Goal: Information Seeking & Learning: Learn about a topic

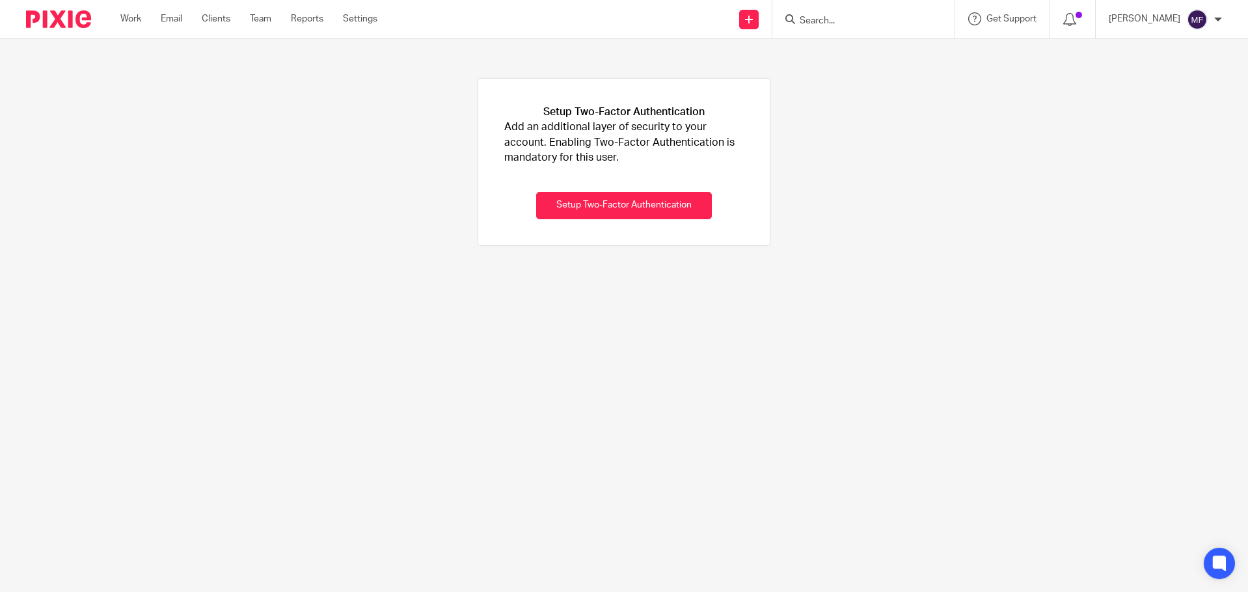
click at [863, 16] on input "Search" at bounding box center [857, 22] width 117 height 12
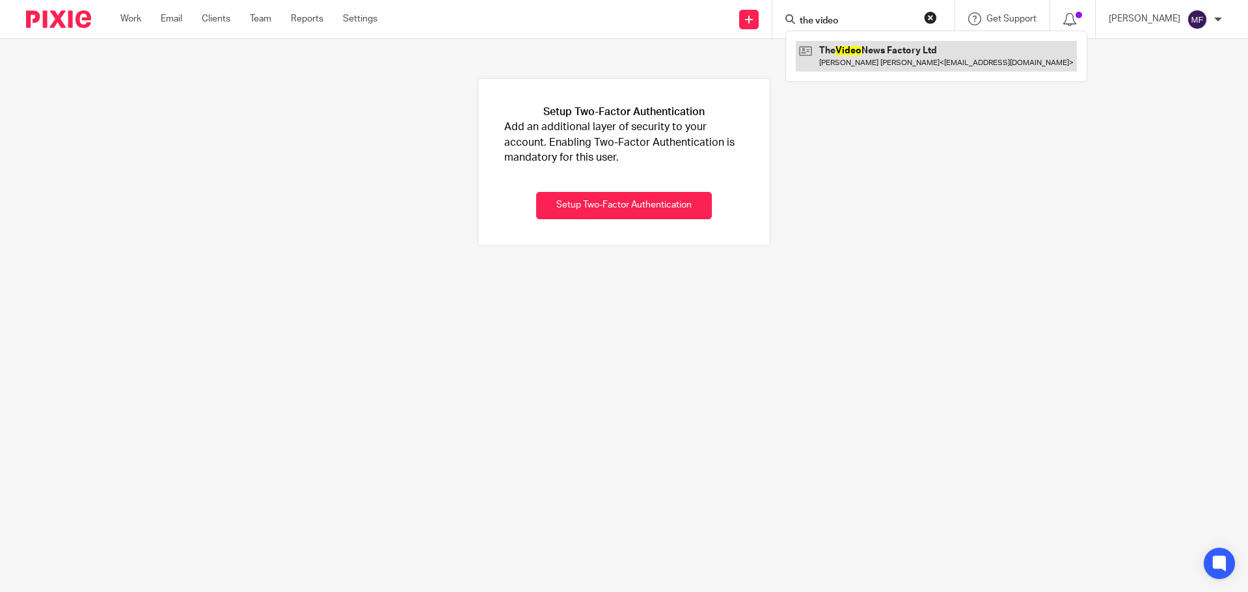
type input "the video"
click at [901, 65] on link at bounding box center [936, 56] width 281 height 30
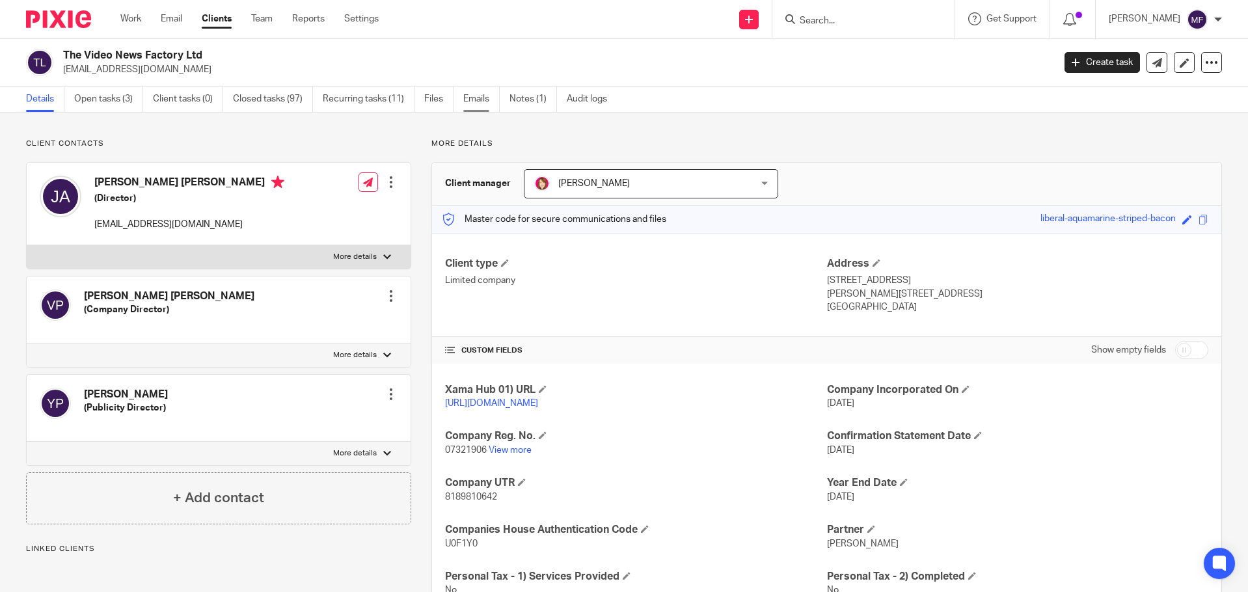
click at [490, 97] on link "Emails" at bounding box center [481, 99] width 36 height 25
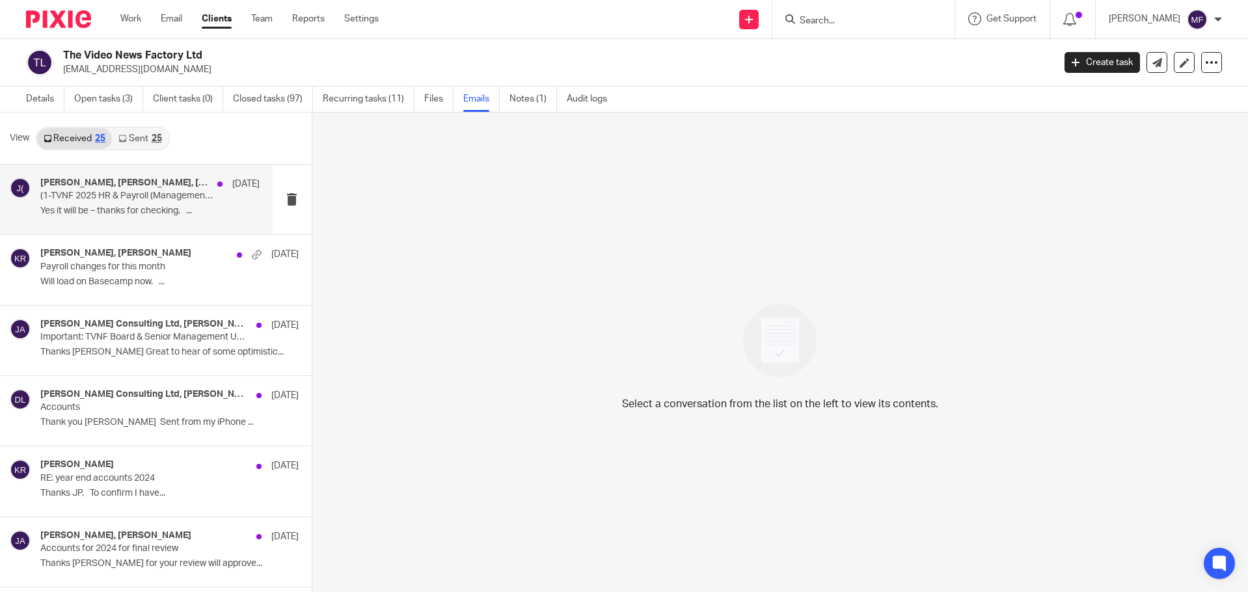
click at [124, 180] on h4 "Katherine Robertson, John Allard, John Allard (Basecamp)" at bounding box center [125, 183] width 171 height 11
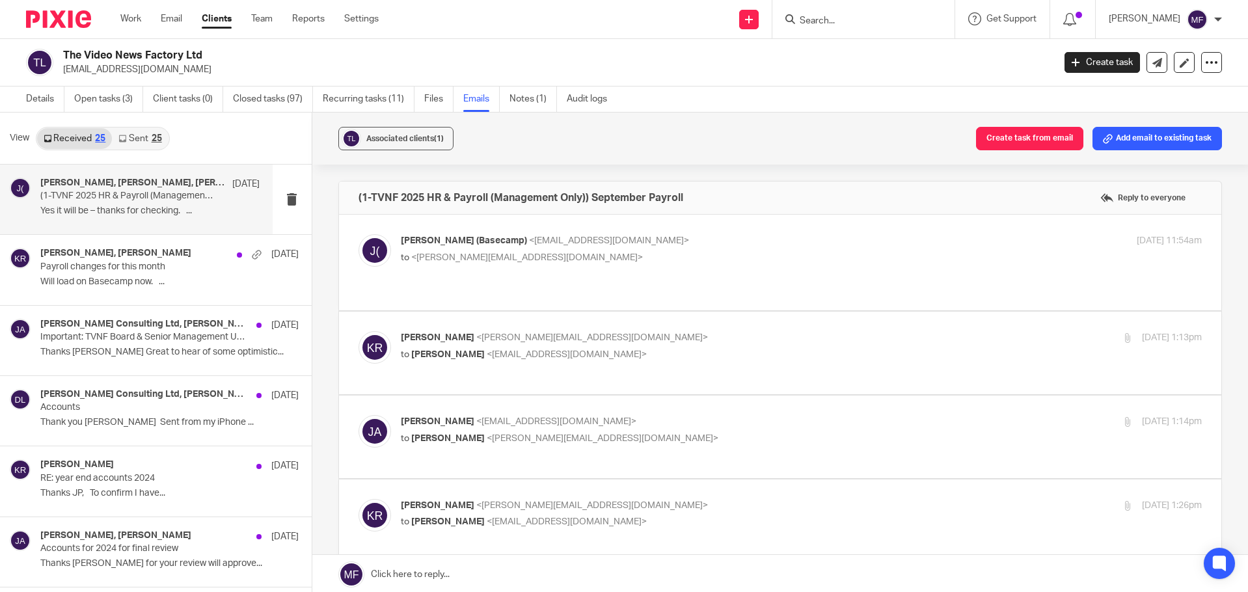
click at [439, 241] on span "John Allard (Basecamp)" at bounding box center [464, 240] width 126 height 9
checkbox input "true"
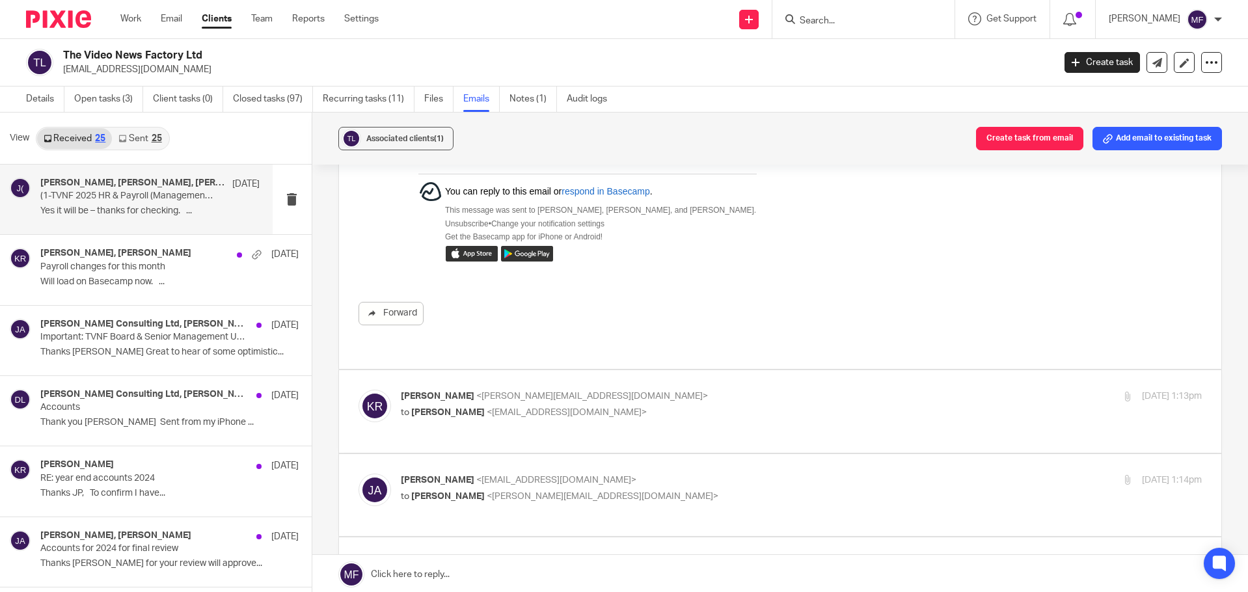
scroll to position [456, 0]
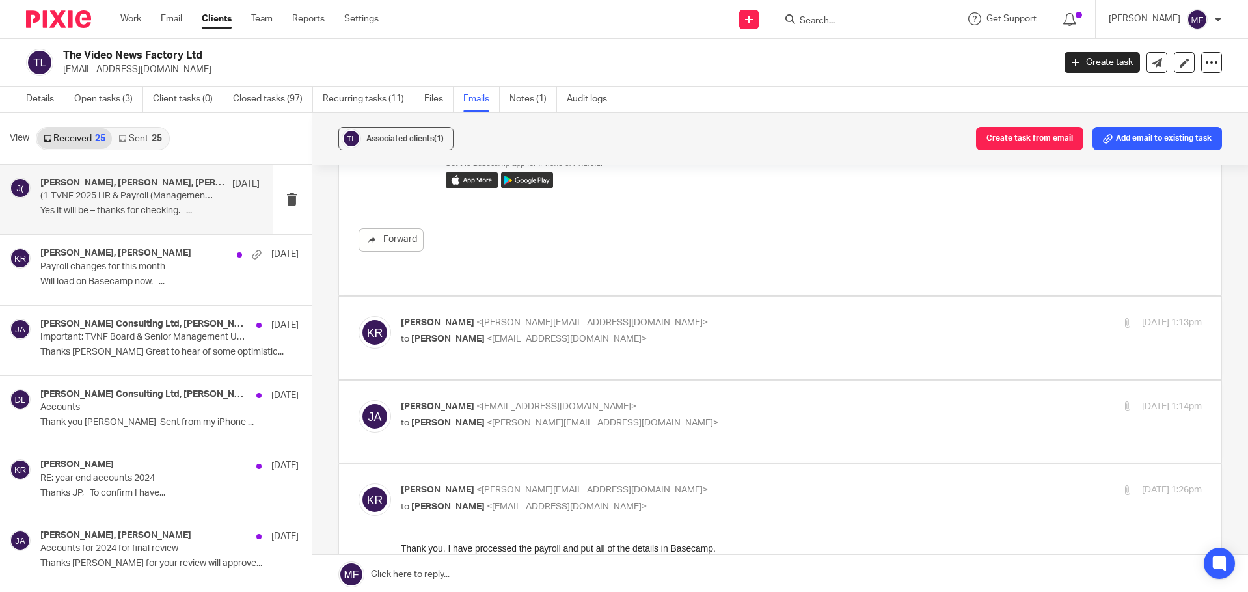
click at [466, 333] on p "to John Allard <jpa@tvnf.co.uk>" at bounding box center [668, 340] width 534 height 14
checkbox input "true"
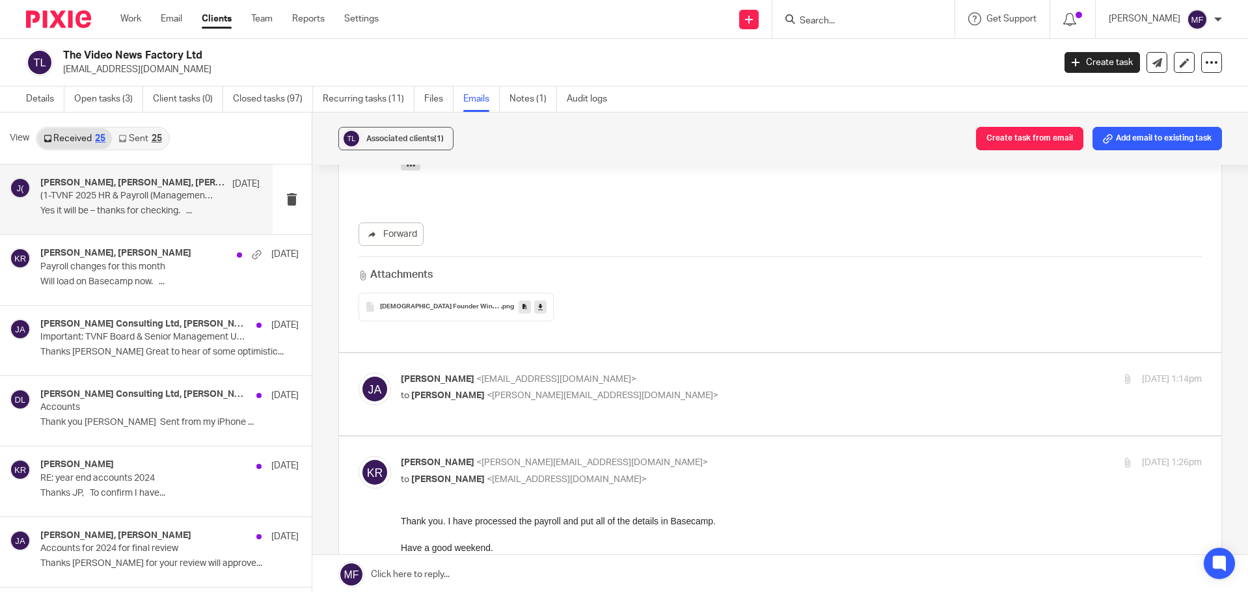
scroll to position [1106, 0]
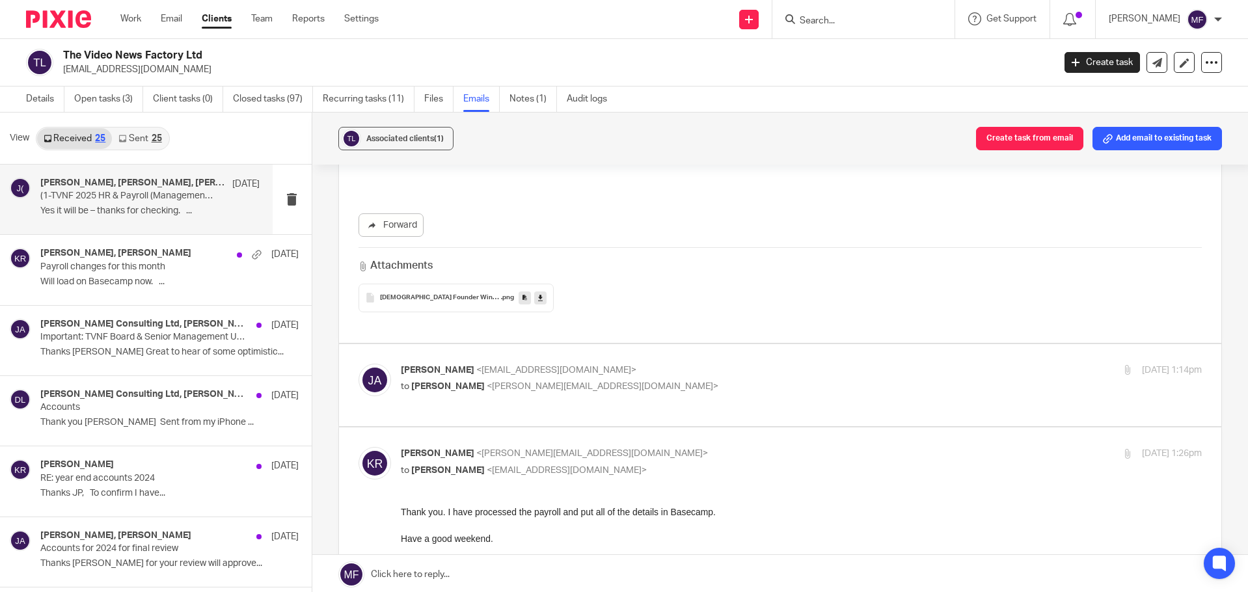
click at [471, 364] on p "John Allard <jpa@tvnf.co.uk>" at bounding box center [668, 371] width 534 height 14
checkbox input "true"
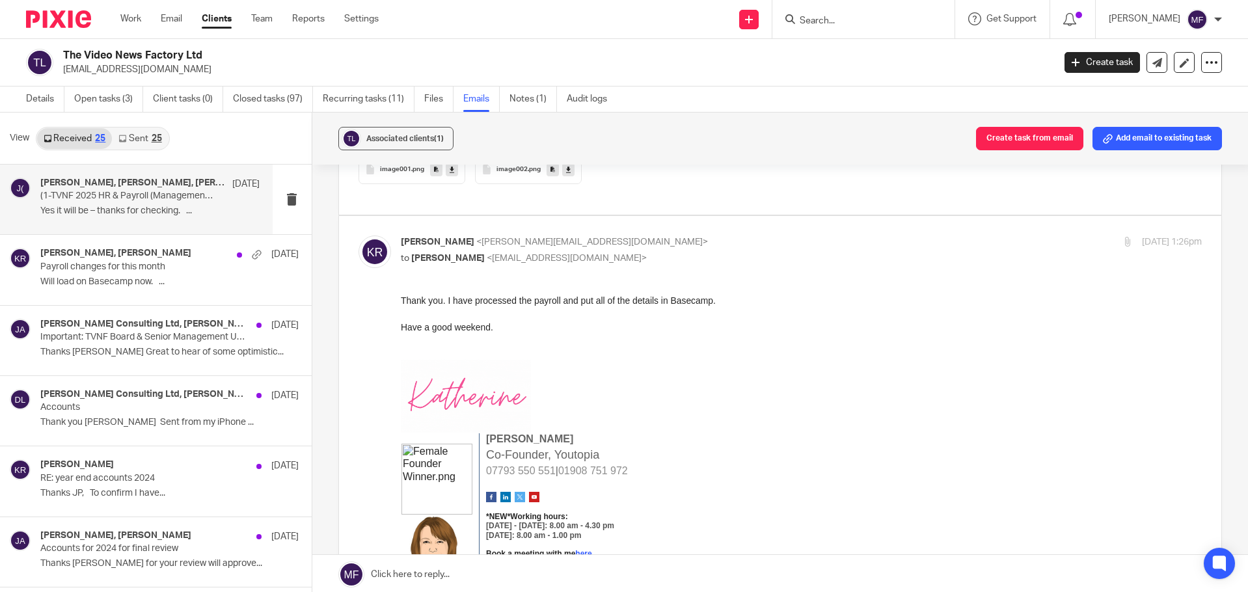
scroll to position [2083, 0]
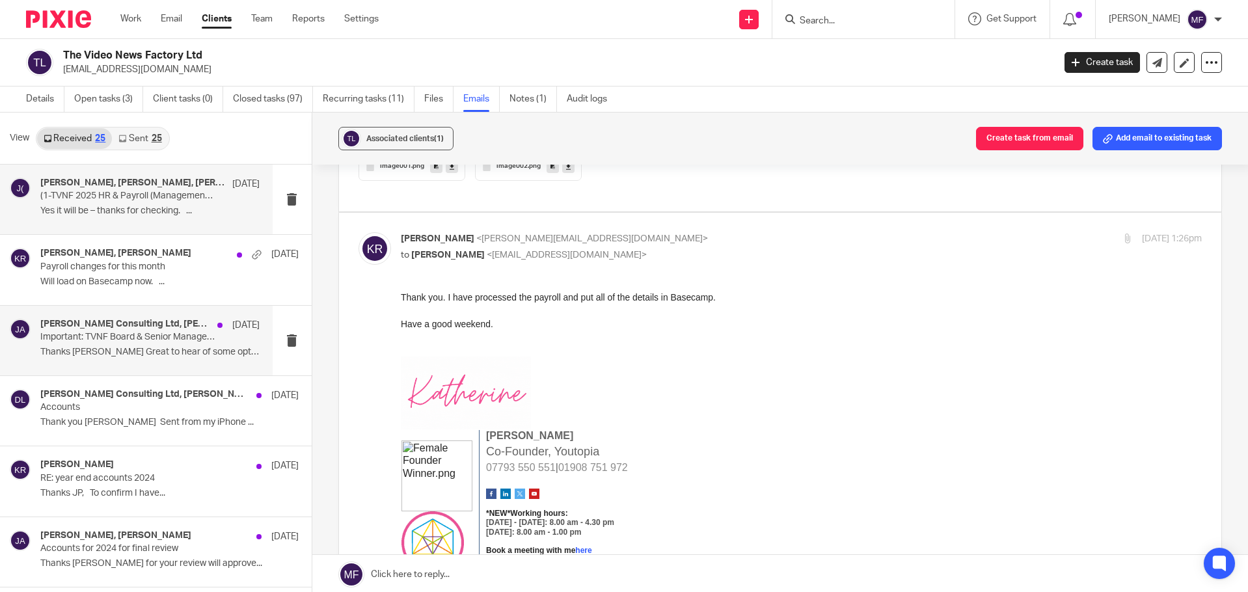
click at [93, 342] on p "Important: TVNF Board & Senior Management Update" at bounding box center [127, 337] width 175 height 11
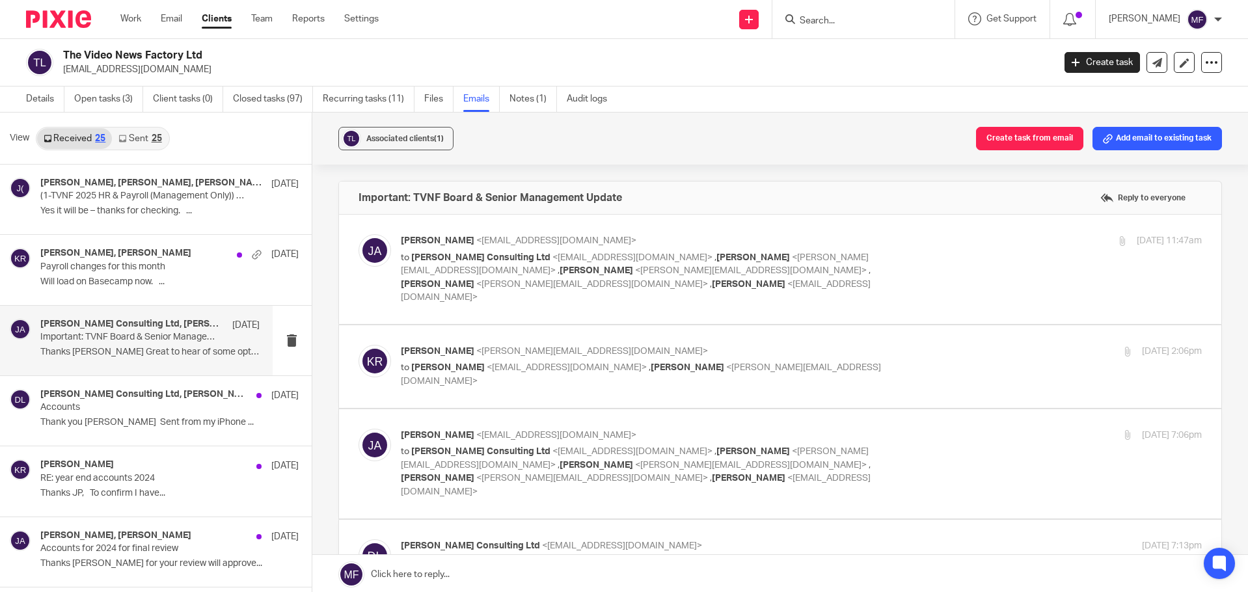
scroll to position [0, 0]
click at [501, 347] on span "<katherine@youtopia.co.uk>" at bounding box center [592, 351] width 232 height 9
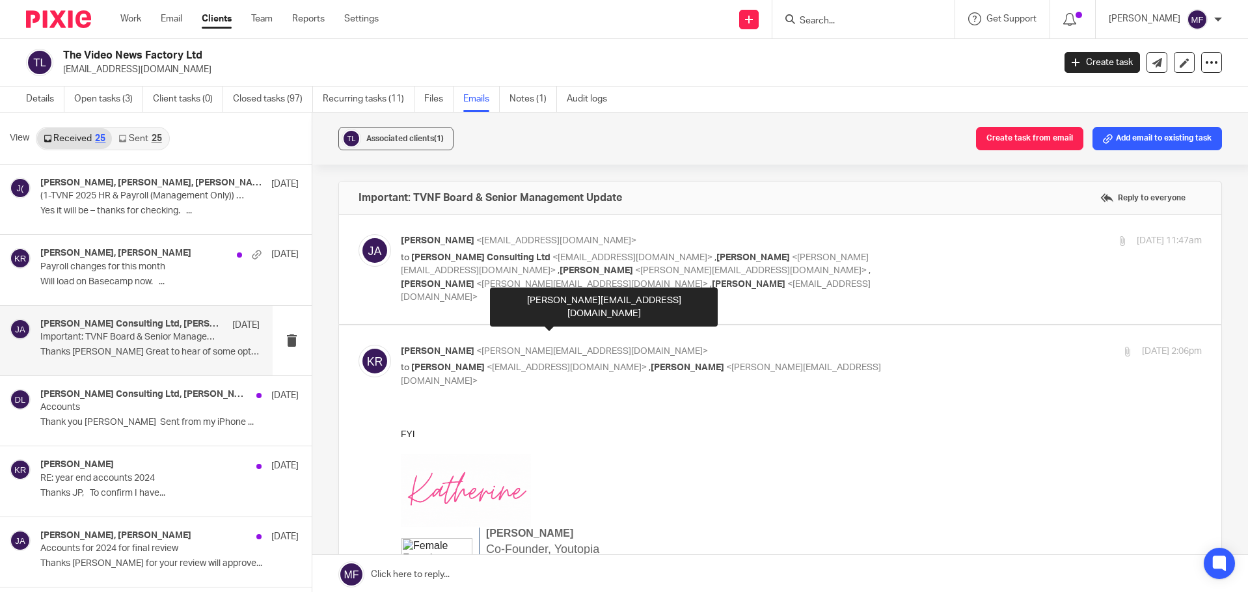
click at [501, 347] on span "<katherine@youtopia.co.uk>" at bounding box center [592, 351] width 232 height 9
checkbox input "false"
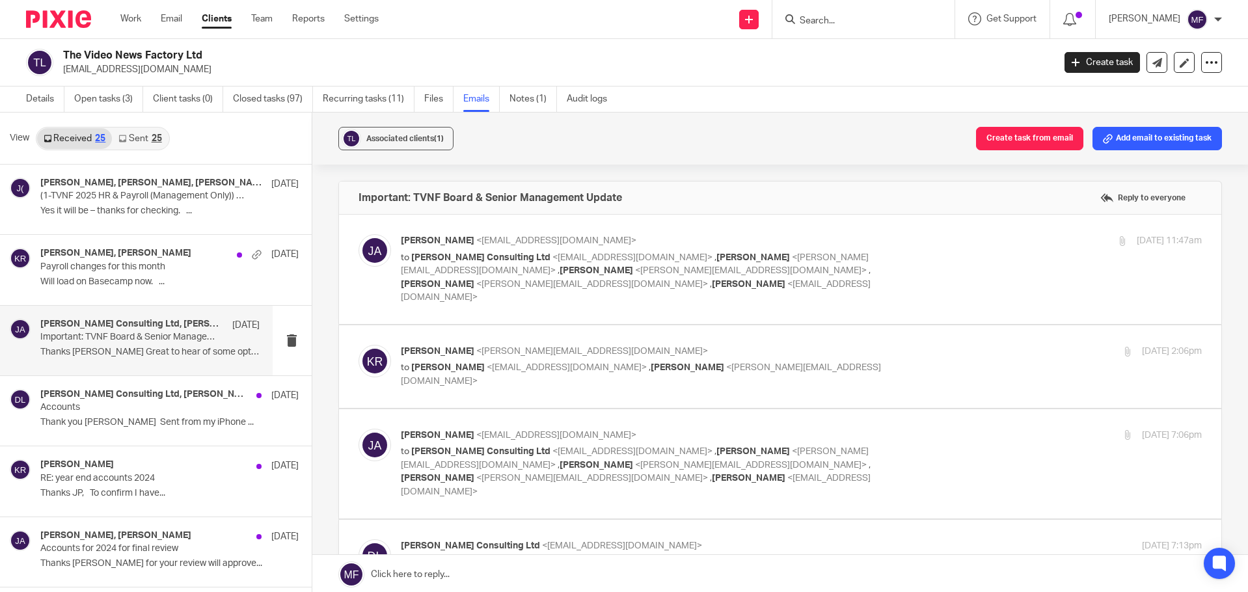
click at [515, 276] on p "to David Crabb Consulting Ltd <davidcrabb1@aol.com> , Katherine Robertson <kath…" at bounding box center [668, 277] width 534 height 53
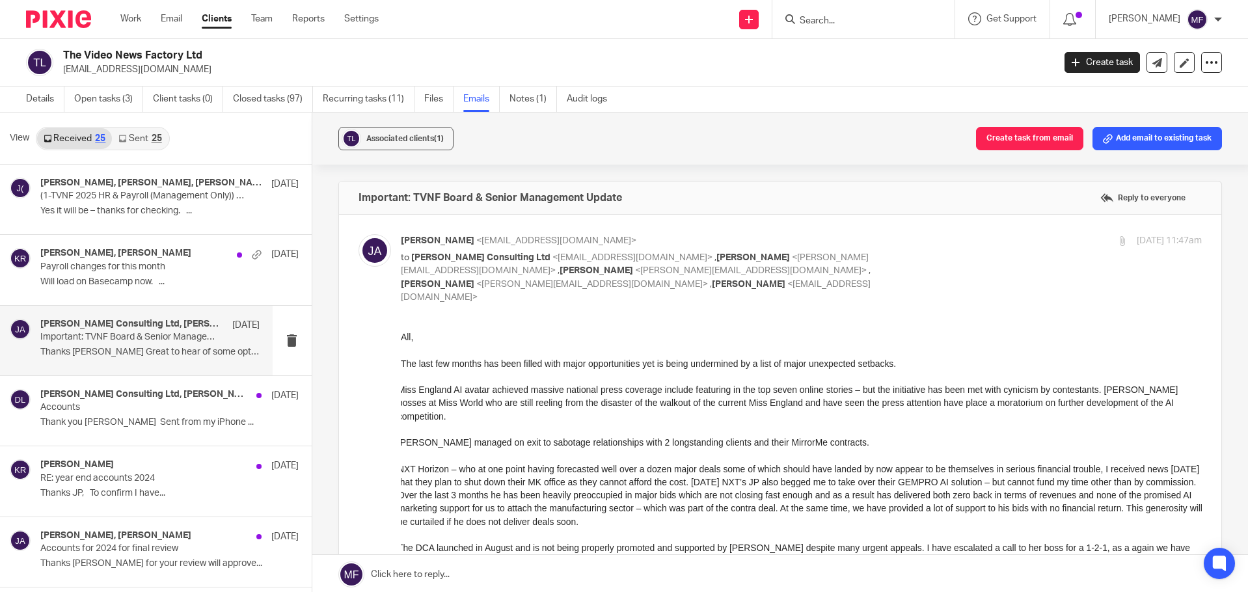
click at [515, 276] on p "to David Crabb Consulting Ltd <davidcrabb1@aol.com> , Katherine Robertson <kath…" at bounding box center [668, 277] width 534 height 53
checkbox input "false"
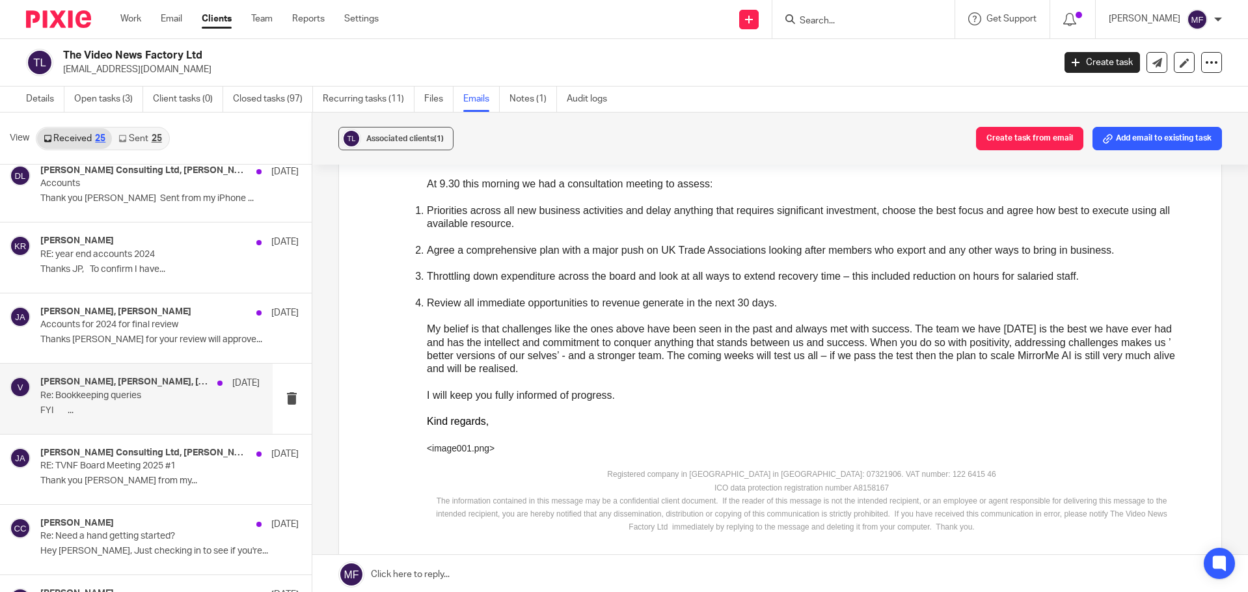
scroll to position [260, 0]
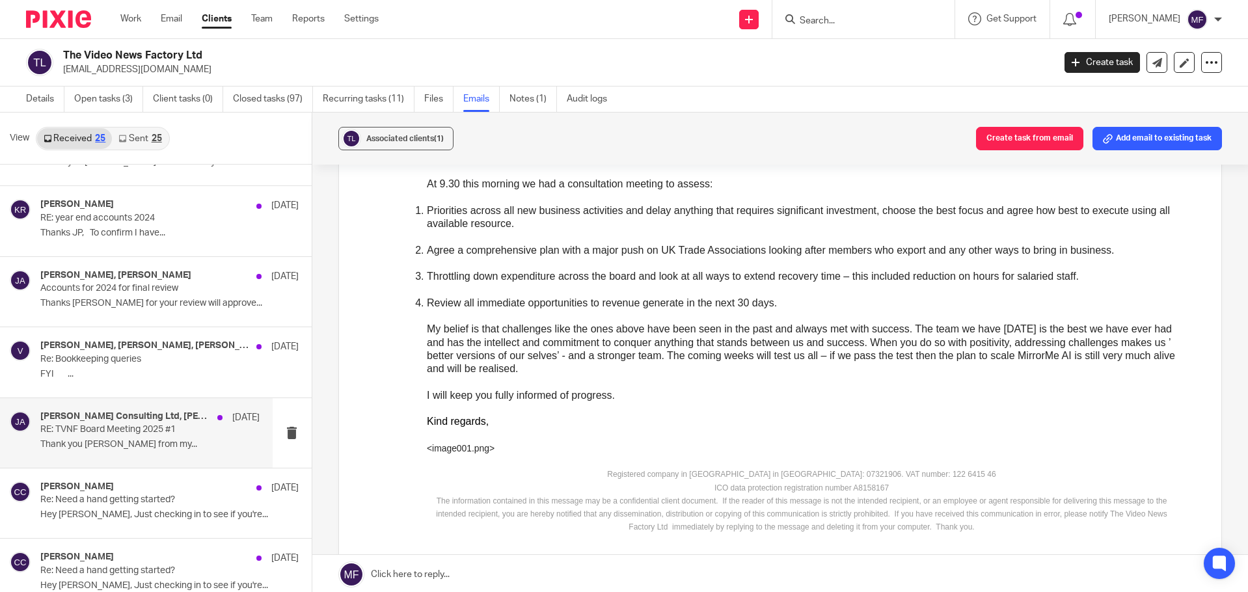
click at [108, 429] on p "RE: TVNF Board Meeting 2025 #1" at bounding box center [127, 429] width 175 height 11
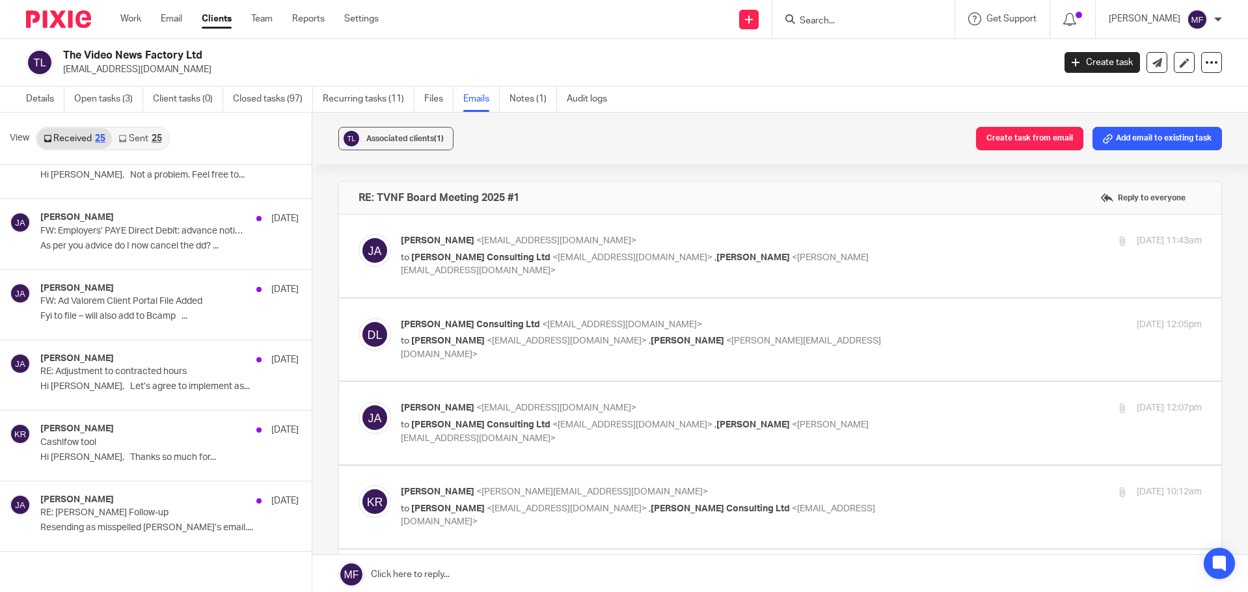
scroll to position [2, 0]
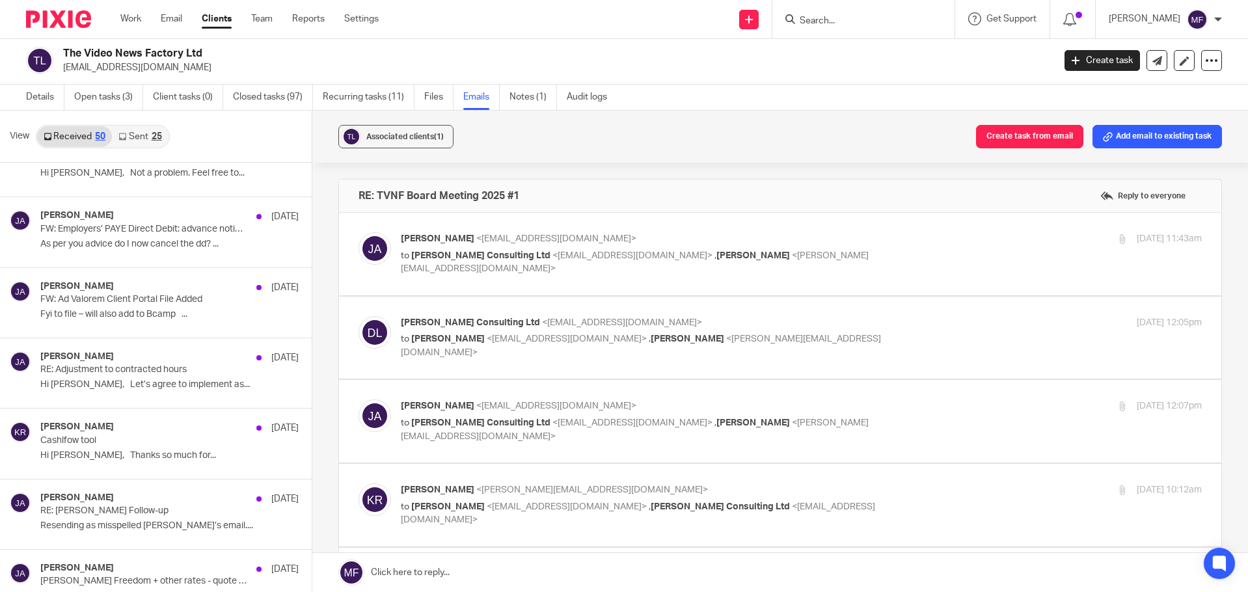
click at [139, 135] on link "Sent 25" at bounding box center [140, 136] width 56 height 21
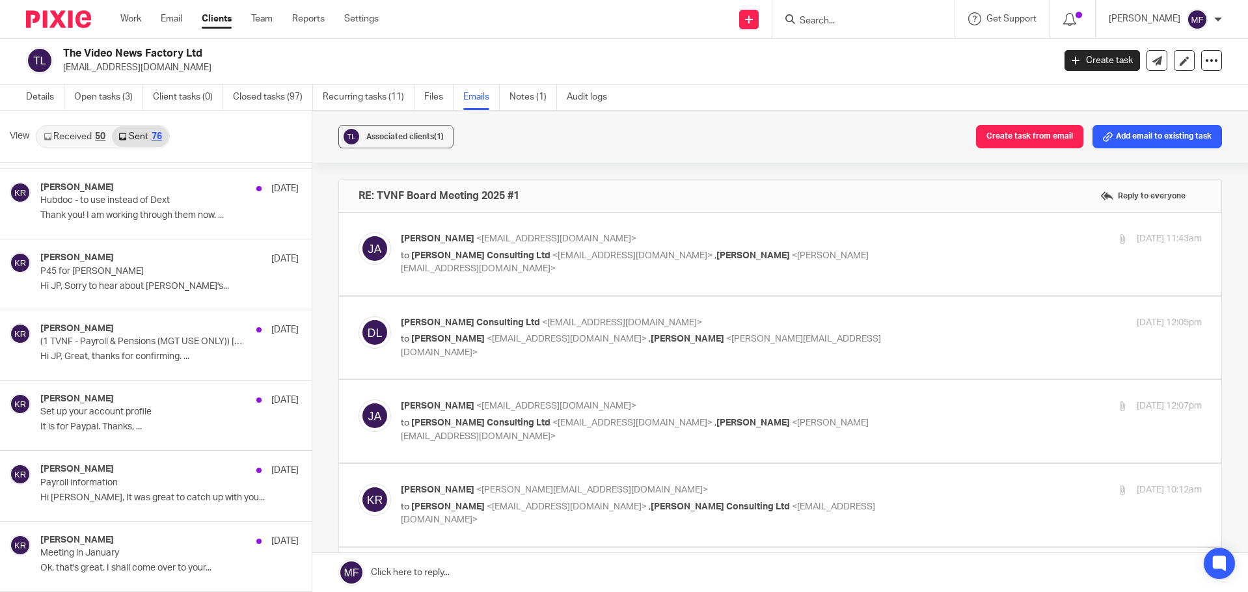
scroll to position [4919, 0]
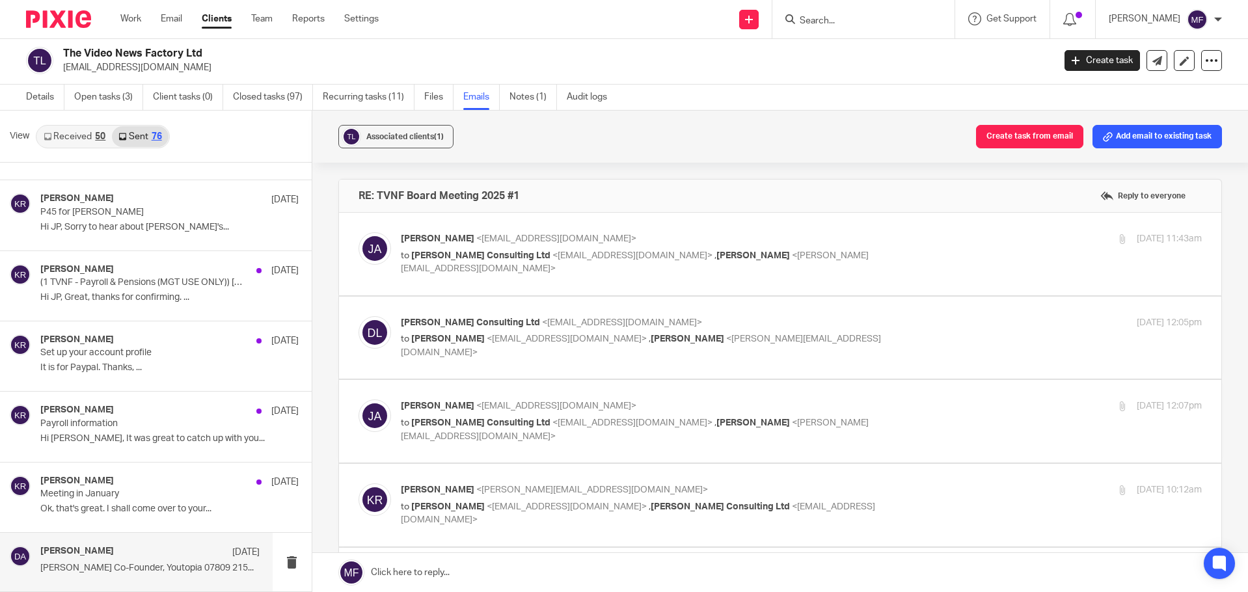
click at [110, 561] on div "David Adderson 17 Dec David Adderson Co-Founder, Youtopia 07809 215..." at bounding box center [149, 562] width 219 height 33
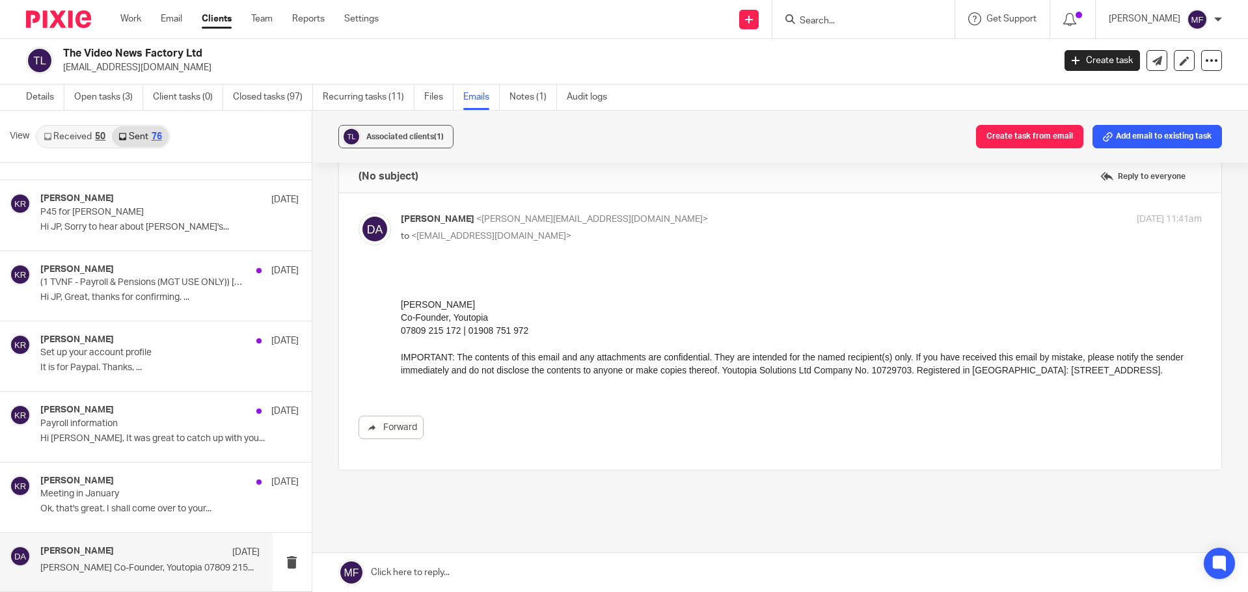
scroll to position [0, 0]
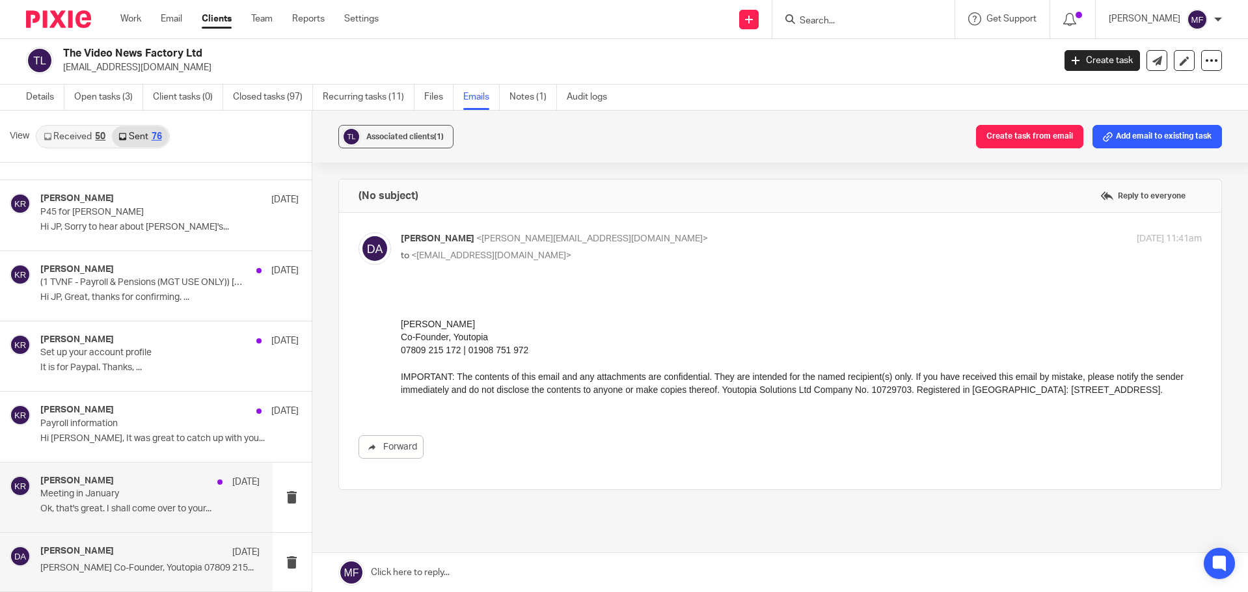
click at [99, 482] on h4 "Katherine Robertson" at bounding box center [77, 481] width 74 height 11
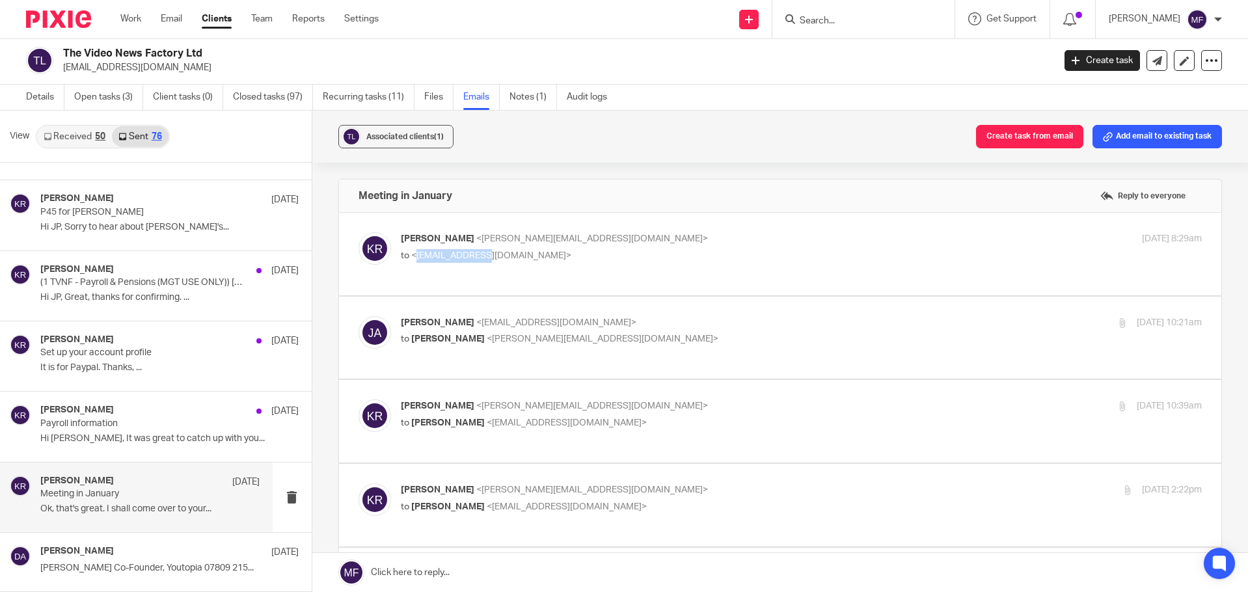
drag, startPoint x: 413, startPoint y: 256, endPoint x: 448, endPoint y: 263, distance: 35.2
click at [474, 260] on span "<[EMAIL_ADDRESS][DOMAIN_NAME]>" at bounding box center [491, 255] width 160 height 9
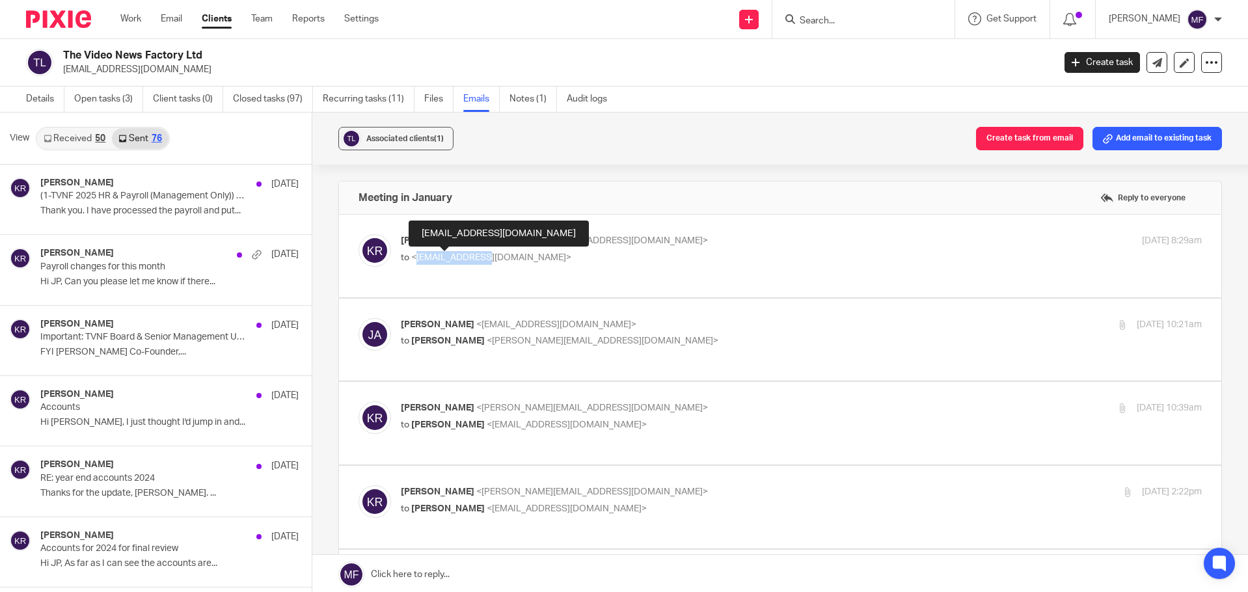
copy span "[EMAIL_ADDRESS][DOMAIN_NAME]"
click at [535, 98] on link "Notes (1)" at bounding box center [534, 99] width 48 height 25
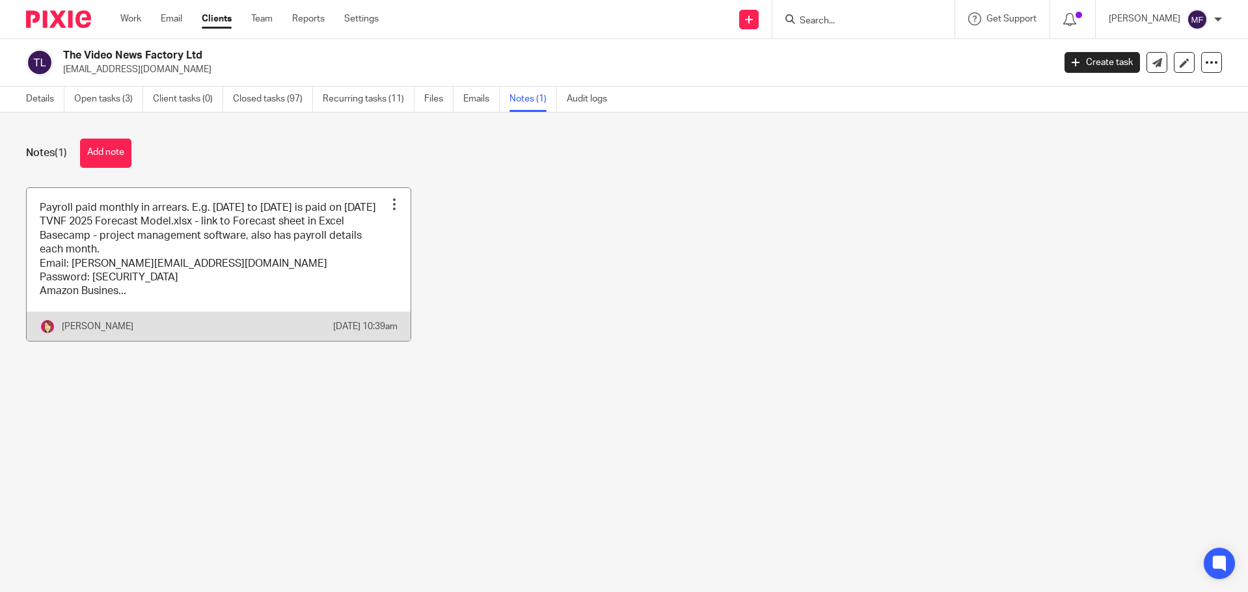
click at [126, 257] on link at bounding box center [219, 264] width 384 height 153
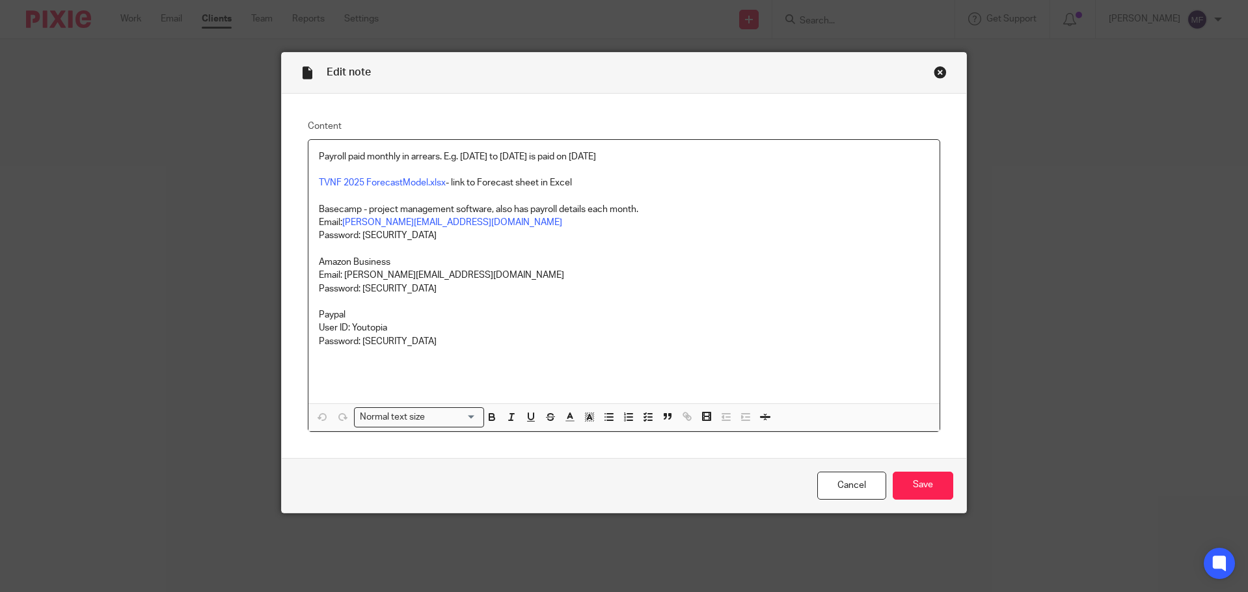
click at [939, 69] on div "Close this dialog window" at bounding box center [940, 72] width 13 height 13
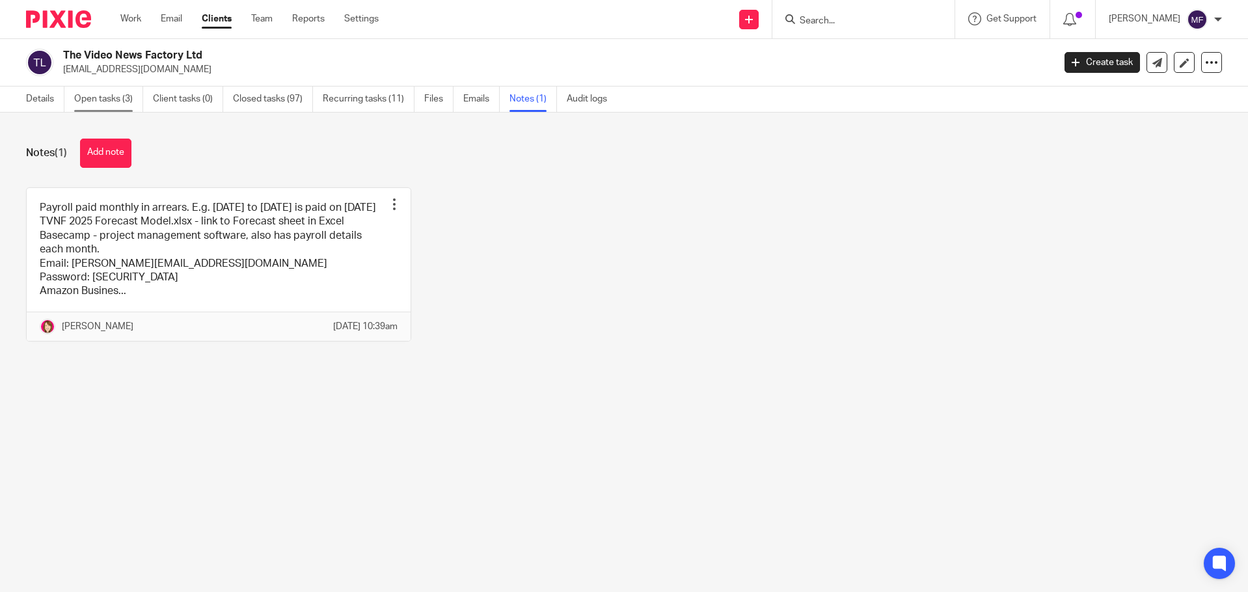
click at [101, 105] on link "Open tasks (3)" at bounding box center [108, 99] width 69 height 25
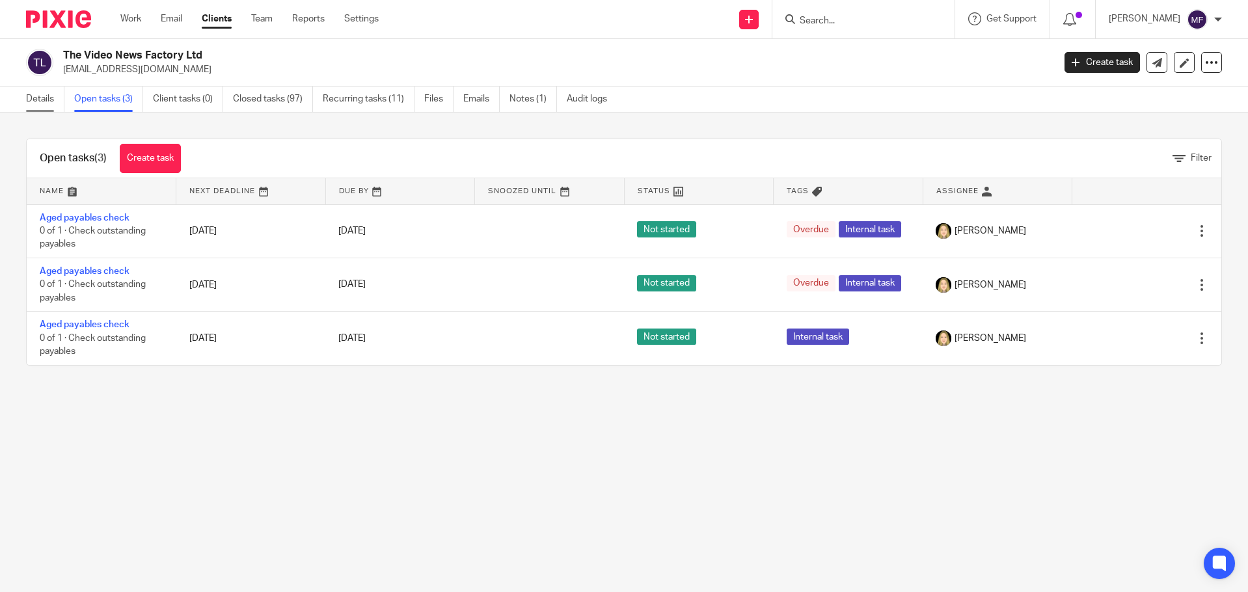
click at [31, 101] on link "Details" at bounding box center [45, 99] width 38 height 25
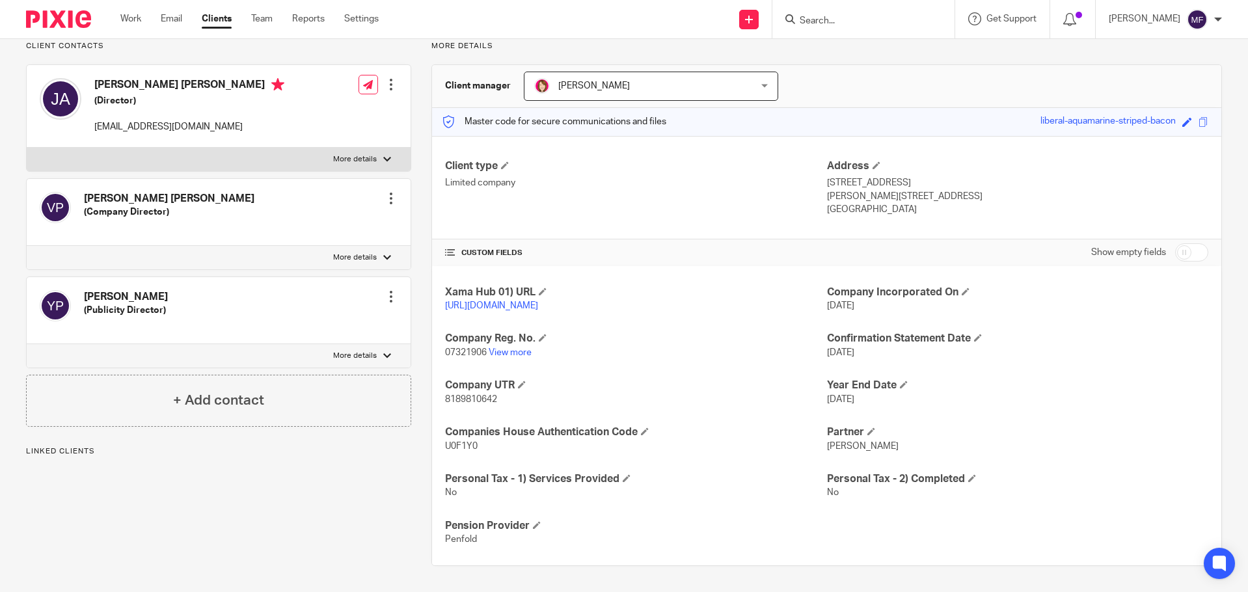
scroll to position [111, 0]
drag, startPoint x: 441, startPoint y: 400, endPoint x: 500, endPoint y: 392, distance: 59.1
click at [509, 394] on div "Xama Hub 01) URL [URL][DOMAIN_NAME] Company Incorporated On [DATE] Company Reg.…" at bounding box center [826, 416] width 789 height 300
copy span "8189810642"
click at [517, 347] on p "07321906 View more" at bounding box center [635, 352] width 381 height 13
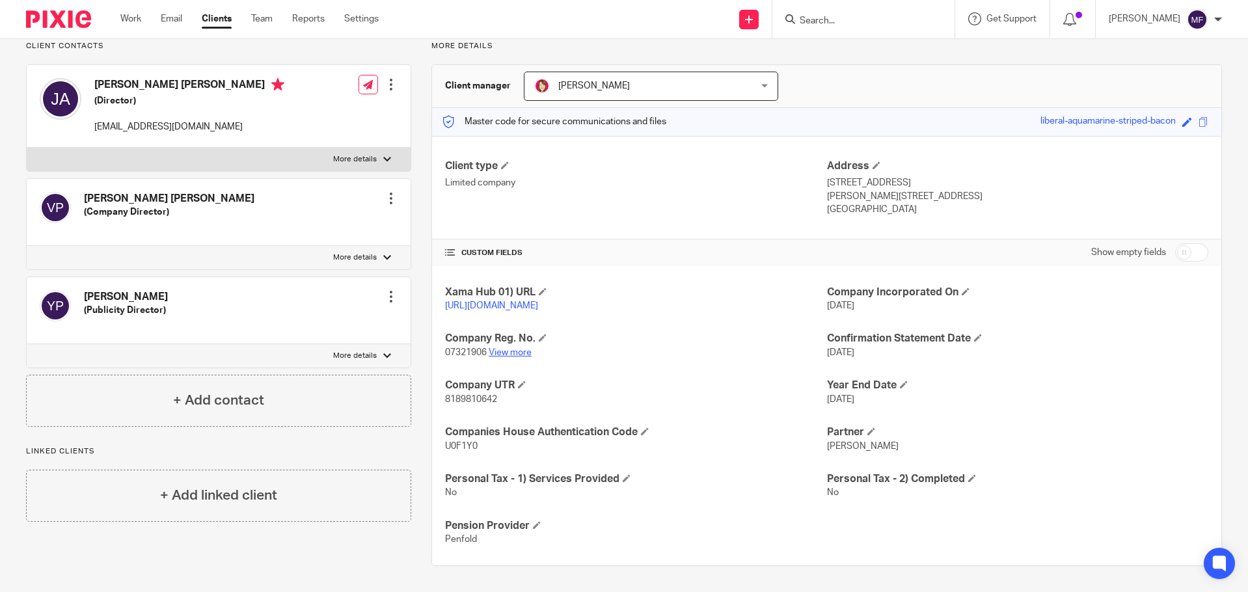
click at [514, 354] on link "View more" at bounding box center [510, 352] width 43 height 9
drag, startPoint x: 504, startPoint y: 399, endPoint x: 422, endPoint y: 407, distance: 82.4
click at [422, 407] on div "More details Client manager Katherine Robertson Katherine Robertson Bradley Web…" at bounding box center [816, 303] width 811 height 525
copy span "8189810642"
click at [255, 21] on link "Team" at bounding box center [261, 18] width 21 height 13
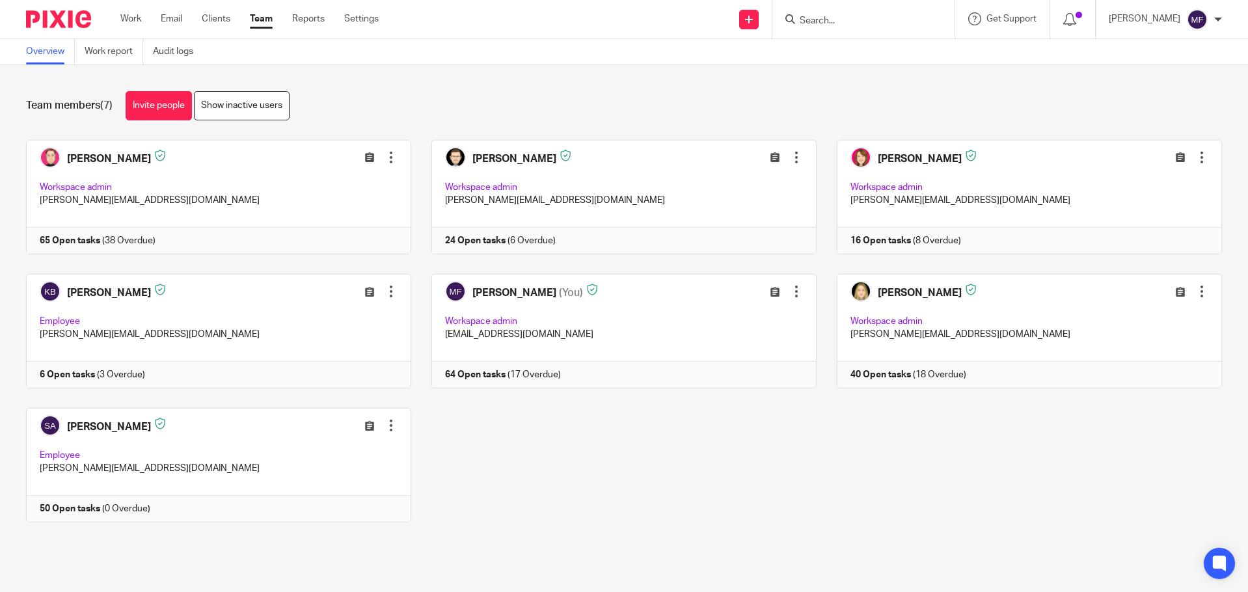
click at [854, 24] on input "Search" at bounding box center [857, 22] width 117 height 12
type input "TVNF"
click at [864, 66] on link at bounding box center [920, 76] width 248 height 30
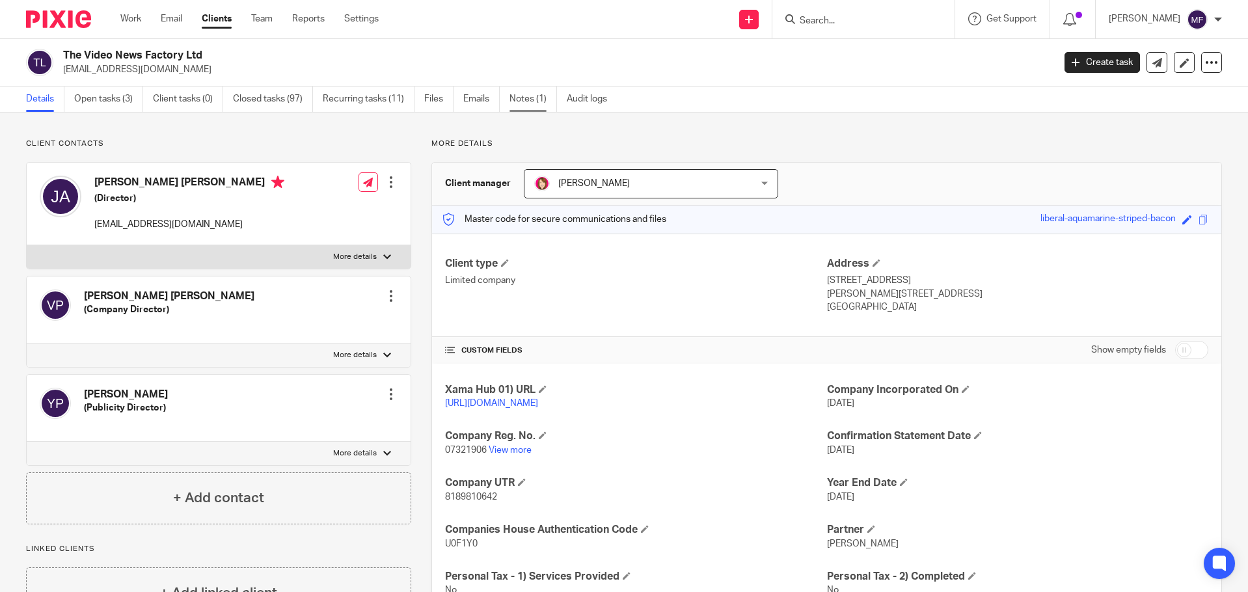
click at [534, 92] on link "Notes (1)" at bounding box center [534, 99] width 48 height 25
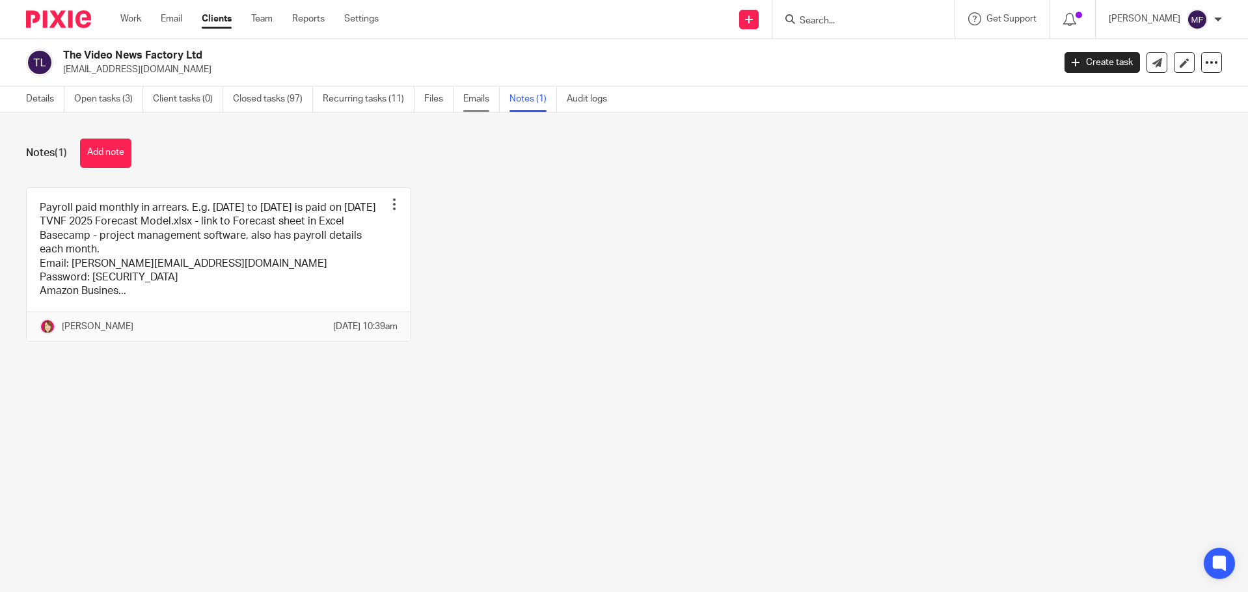
click at [492, 97] on link "Emails" at bounding box center [481, 99] width 36 height 25
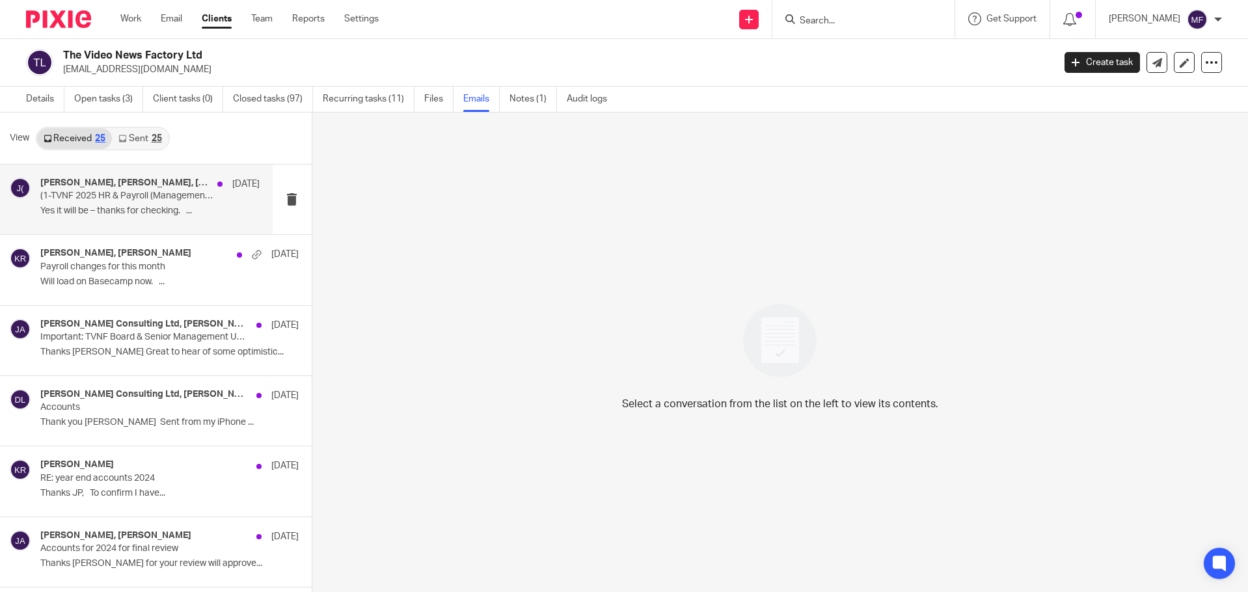
click at [99, 216] on p "Yes it will be – thanks for checking. ..." at bounding box center [149, 211] width 219 height 11
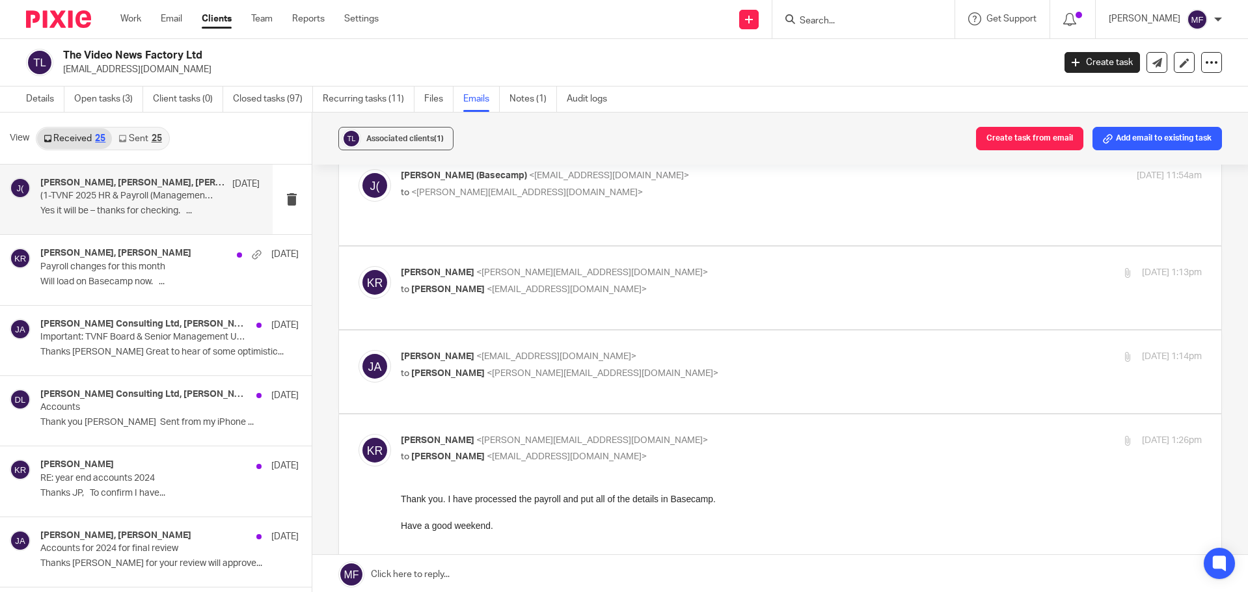
scroll to position [130, 0]
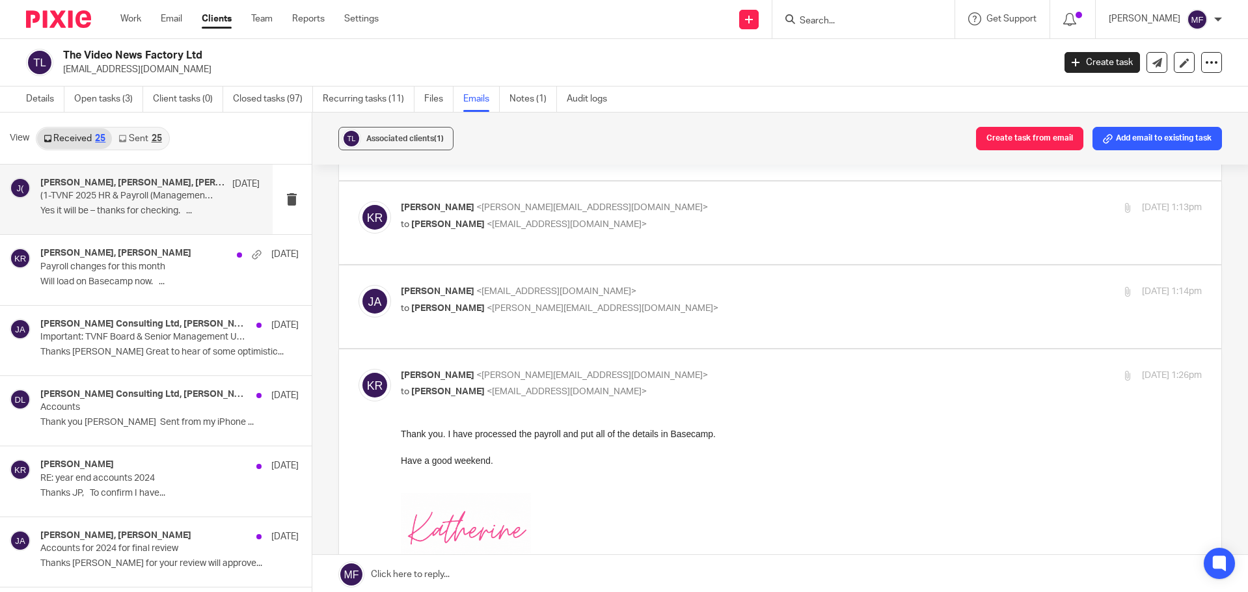
click at [514, 310] on label at bounding box center [780, 307] width 883 height 83
click at [359, 285] on input "checkbox" at bounding box center [358, 284] width 1 height 1
checkbox input "true"
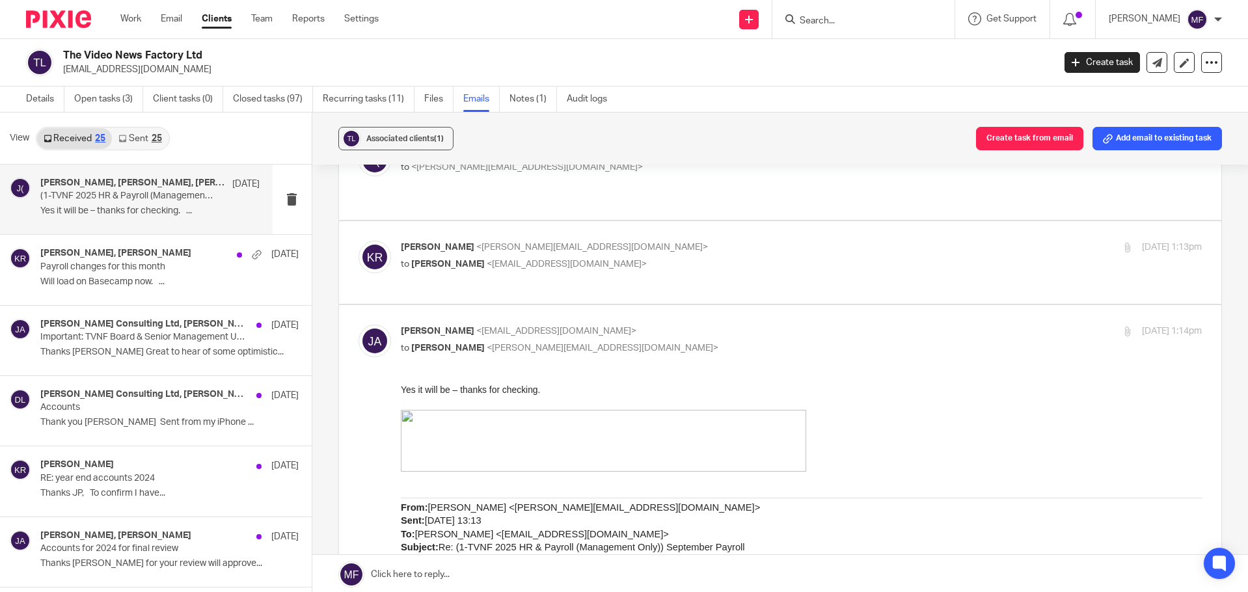
scroll to position [65, 0]
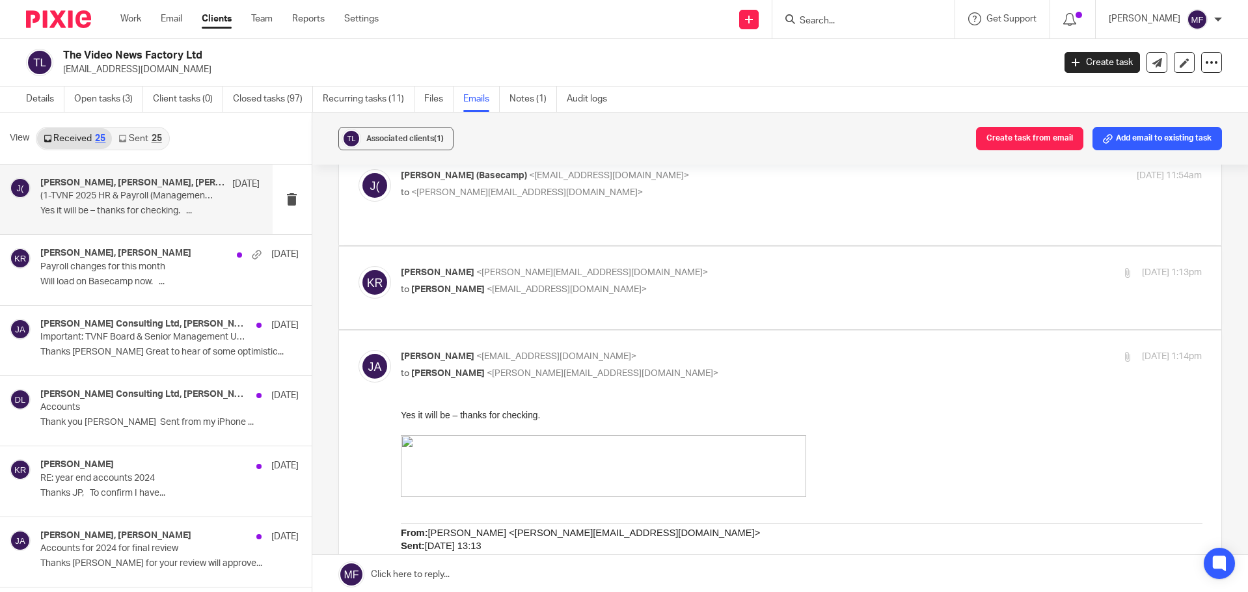
click at [507, 266] on p "[PERSON_NAME] <[PERSON_NAME][EMAIL_ADDRESS][DOMAIN_NAME]>" at bounding box center [668, 273] width 534 height 14
checkbox input "true"
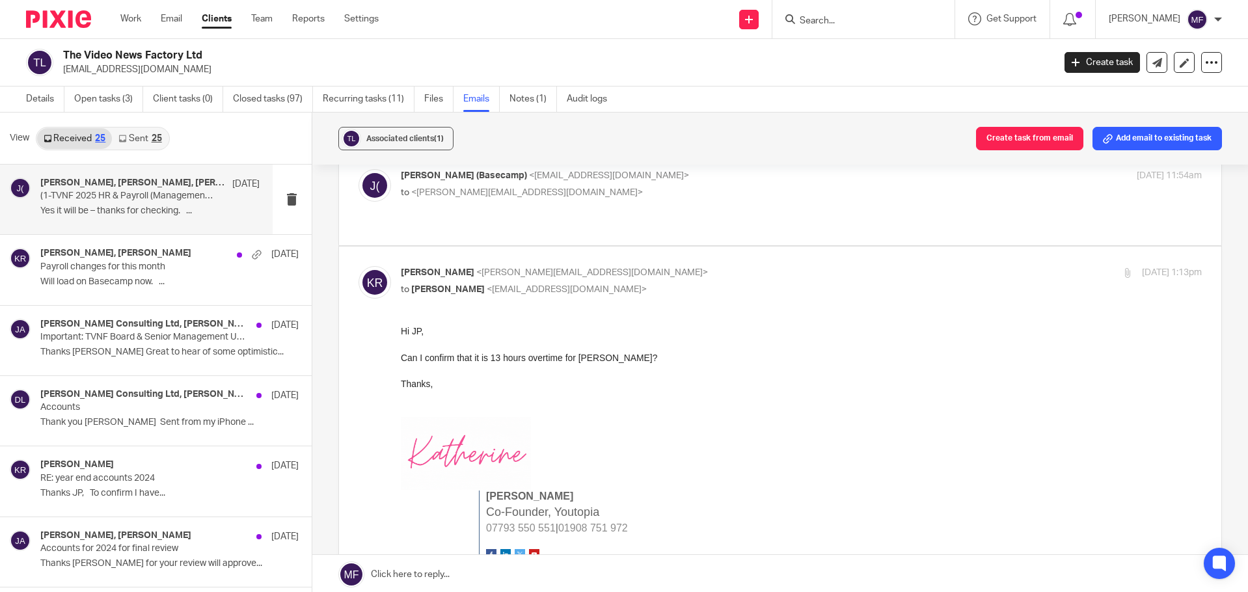
scroll to position [0, 0]
click at [516, 206] on div "[PERSON_NAME] (Basecamp) <[EMAIL_ADDRESS][DOMAIN_NAME]> to <[PERSON_NAME][EMAIL…" at bounding box center [781, 197] width 844 height 57
click at [515, 191] on span "<[PERSON_NAME][EMAIL_ADDRESS][DOMAIN_NAME]>" at bounding box center [527, 192] width 232 height 9
checkbox input "true"
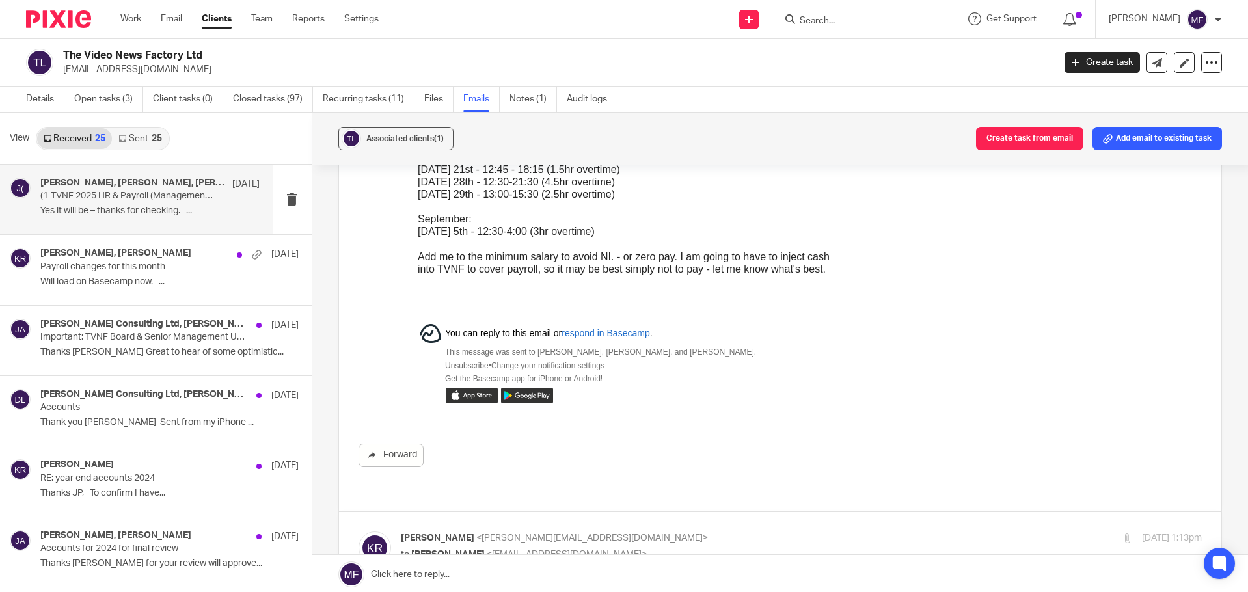
scroll to position [260, 0]
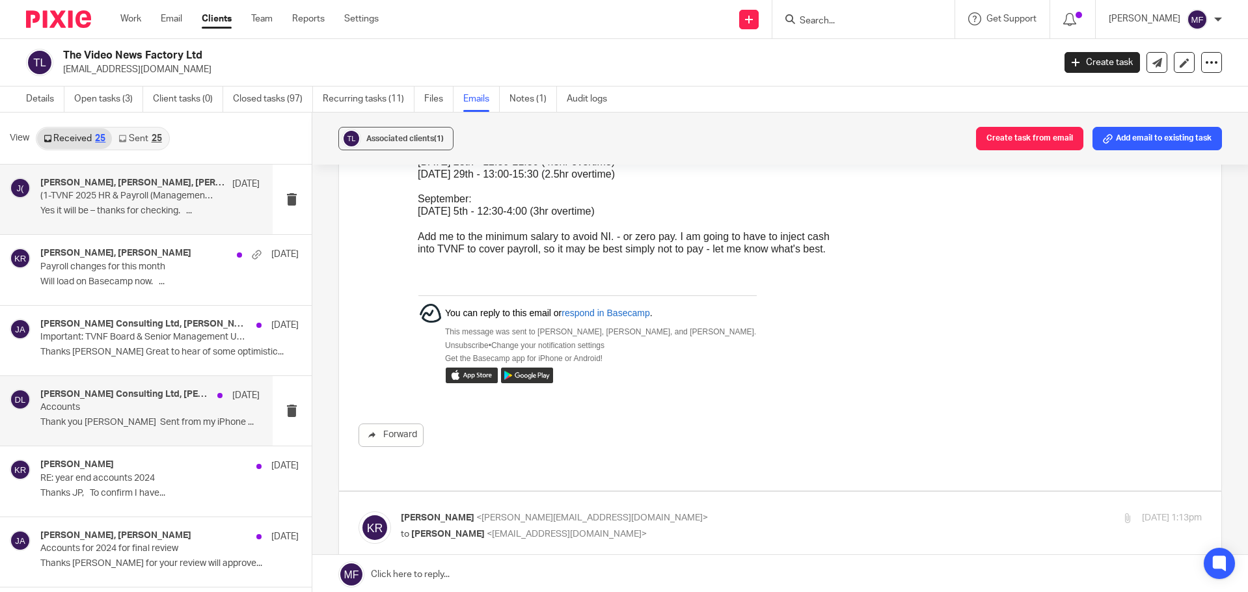
click at [100, 426] on p "Thank you [PERSON_NAME] Sent from my iPhone ..." at bounding box center [149, 422] width 219 height 11
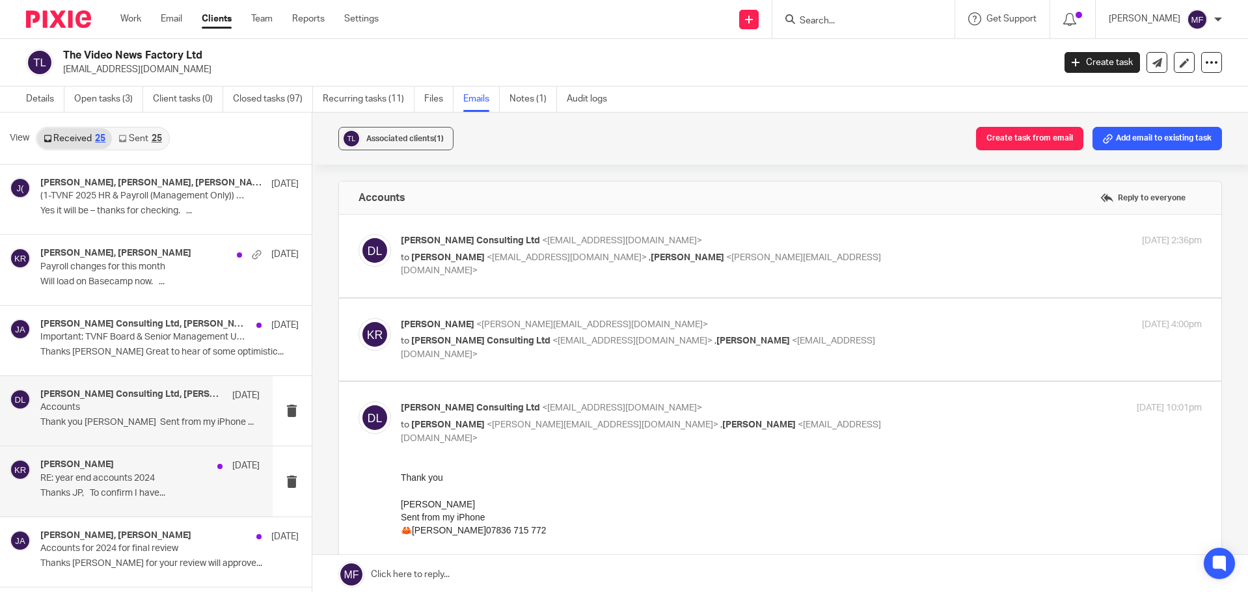
scroll to position [0, 0]
click at [93, 472] on div "[PERSON_NAME] [DATE]" at bounding box center [149, 466] width 219 height 13
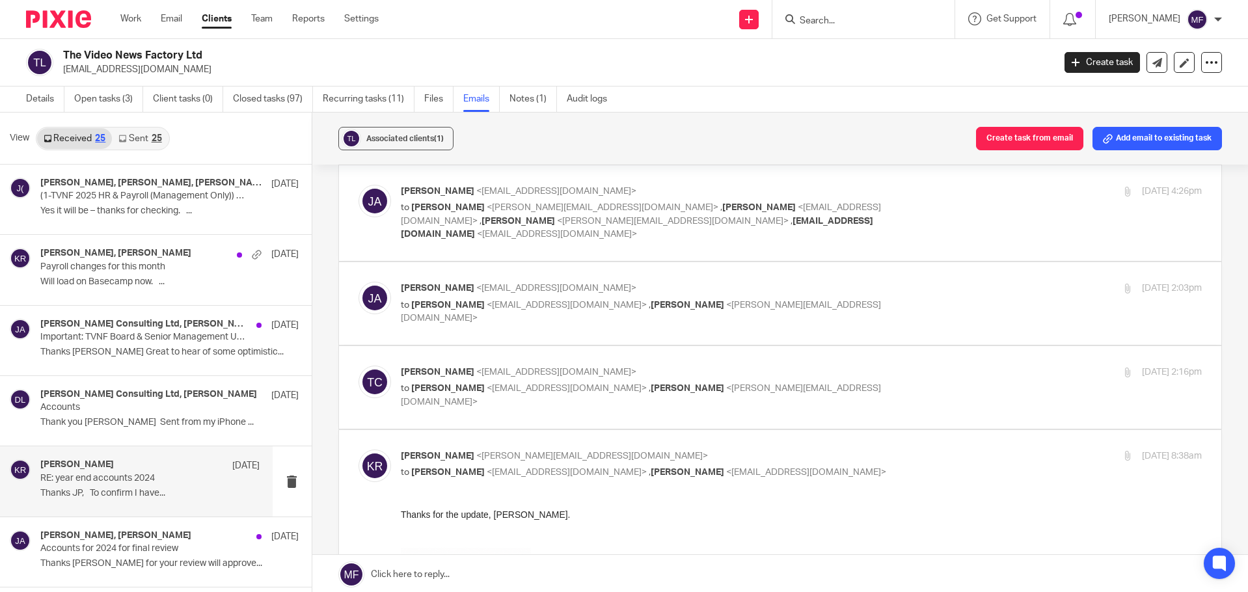
scroll to position [130, 0]
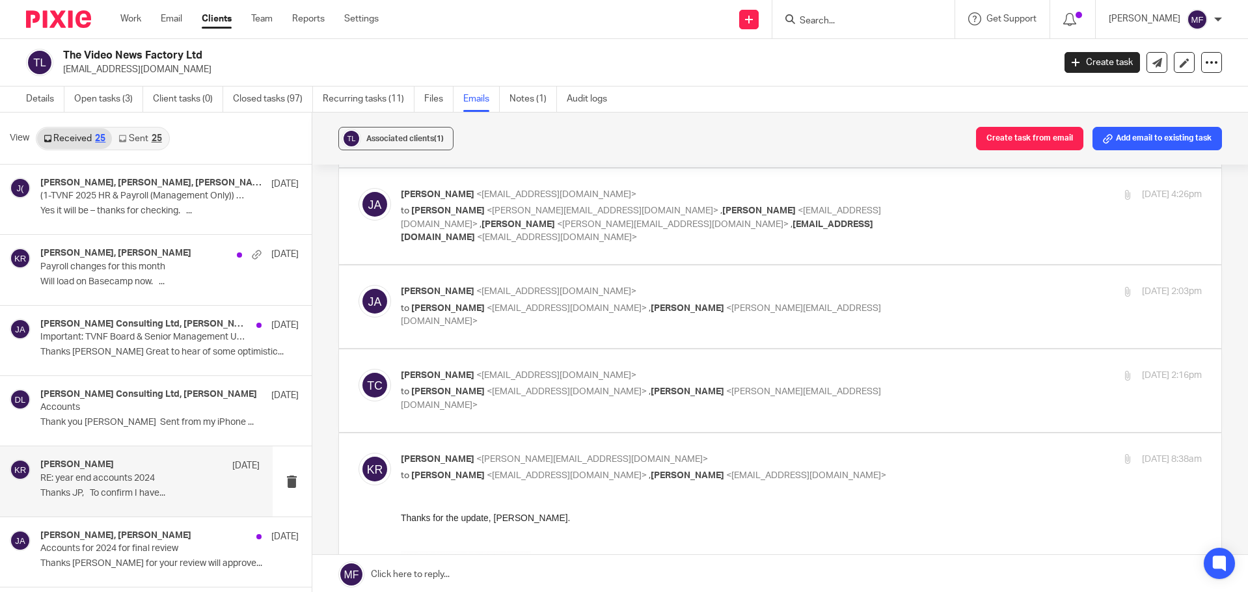
click at [452, 369] on p "[PERSON_NAME] <[EMAIL_ADDRESS][DOMAIN_NAME]>" at bounding box center [668, 376] width 534 height 14
checkbox input "true"
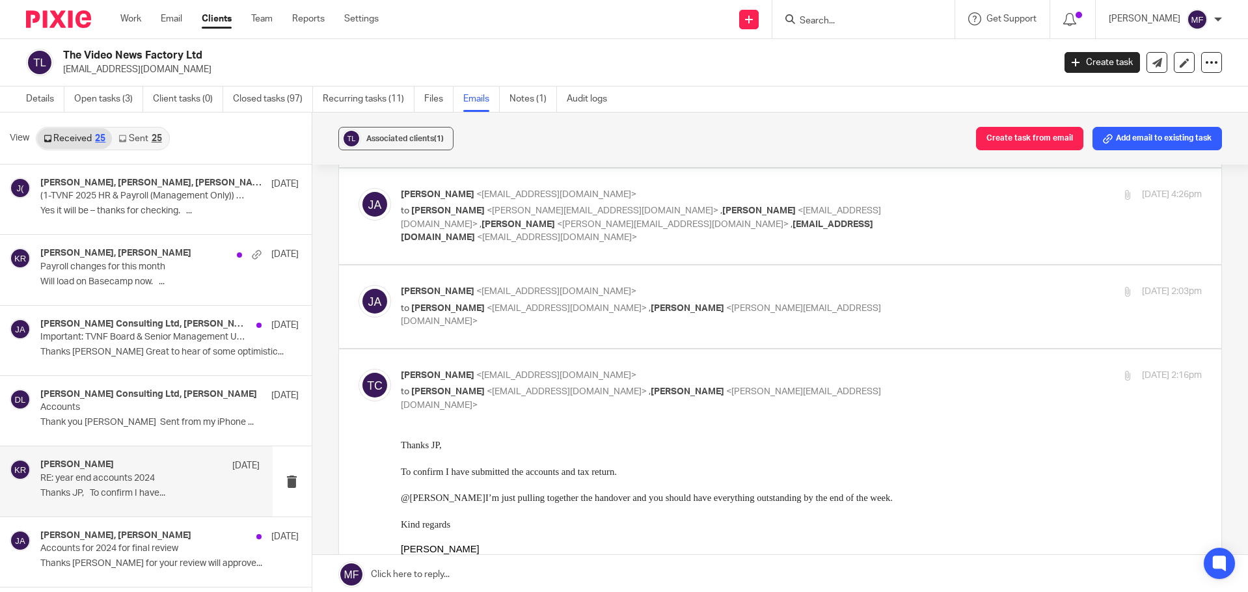
scroll to position [0, 0]
click at [474, 270] on div "[EMAIL_ADDRESS][DOMAIN_NAME]" at bounding box center [545, 271] width 180 height 26
click at [448, 285] on p "[PERSON_NAME] <[EMAIL_ADDRESS][DOMAIN_NAME]>" at bounding box center [668, 292] width 534 height 14
checkbox input "true"
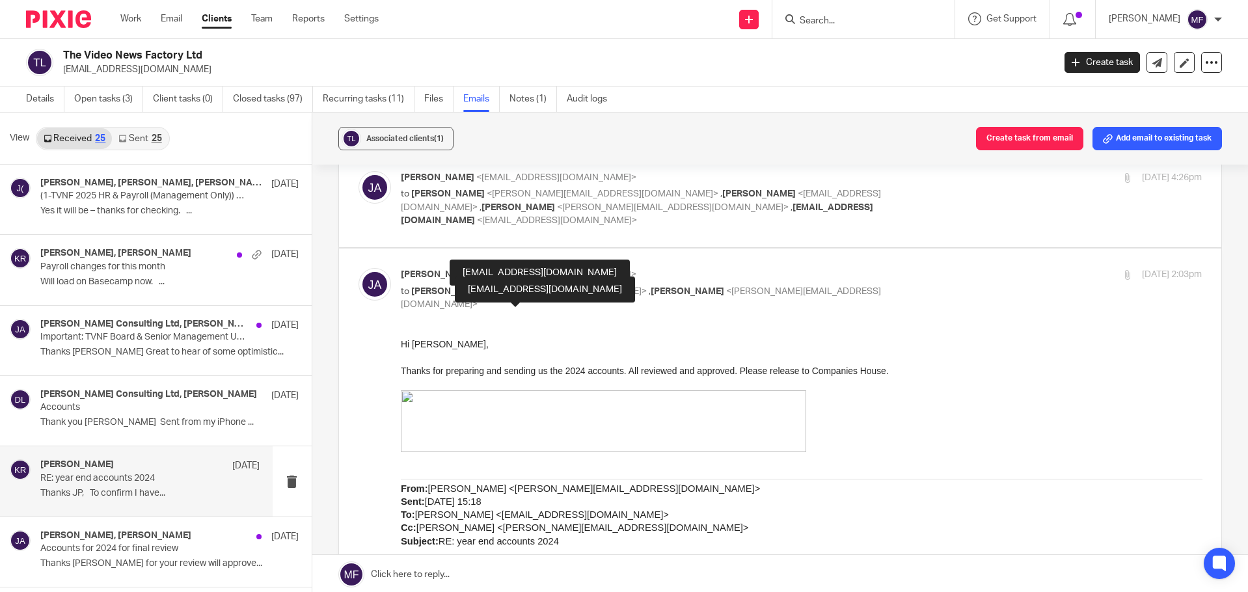
scroll to position [65, 0]
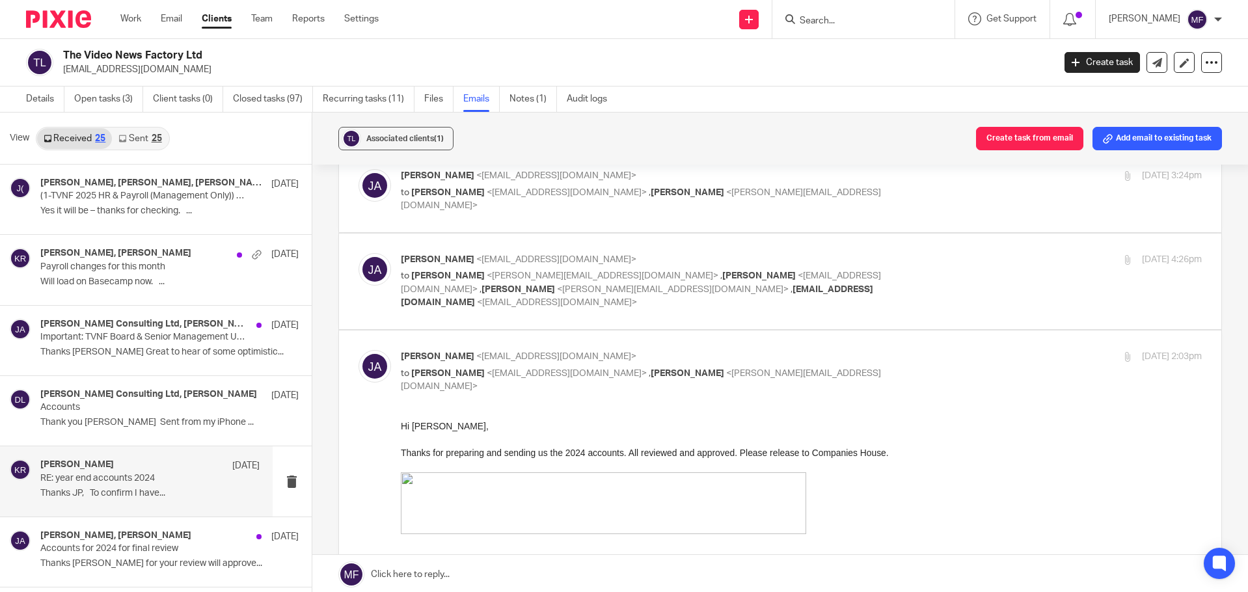
click at [488, 282] on p "to [PERSON_NAME] <[PERSON_NAME][EMAIL_ADDRESS][DOMAIN_NAME]> , [PERSON_NAME] <[…" at bounding box center [668, 289] width 534 height 40
checkbox input "true"
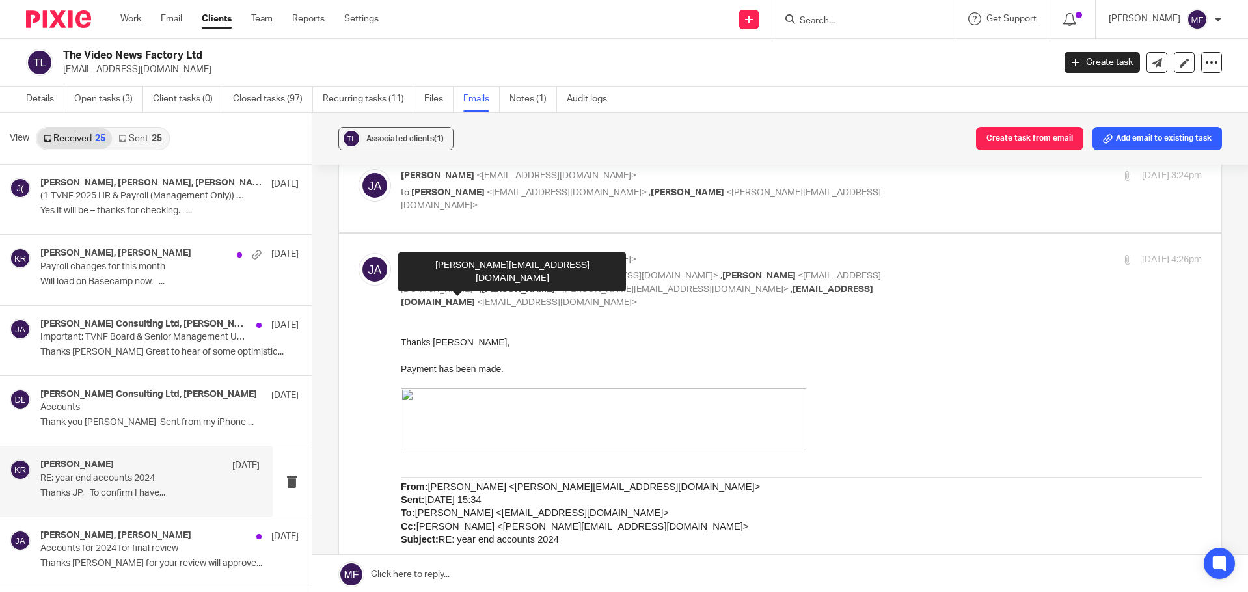
drag, startPoint x: 93, startPoint y: 279, endPoint x: 492, endPoint y: 201, distance: 406.5
click at [492, 201] on div "[PERSON_NAME] <[EMAIL_ADDRESS][DOMAIN_NAME]> to [PERSON_NAME] <[EMAIL_ADDRESS][…" at bounding box center [802, 191] width 802 height 44
checkbox input "true"
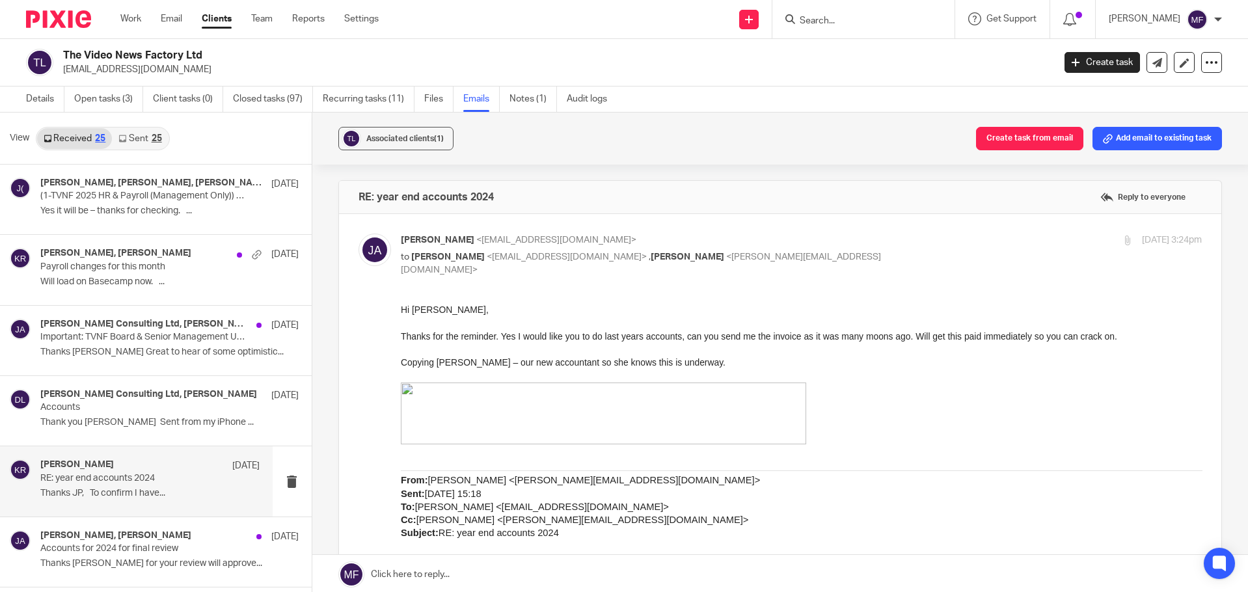
scroll to position [0, 0]
